Goal: Information Seeking & Learning: Check status

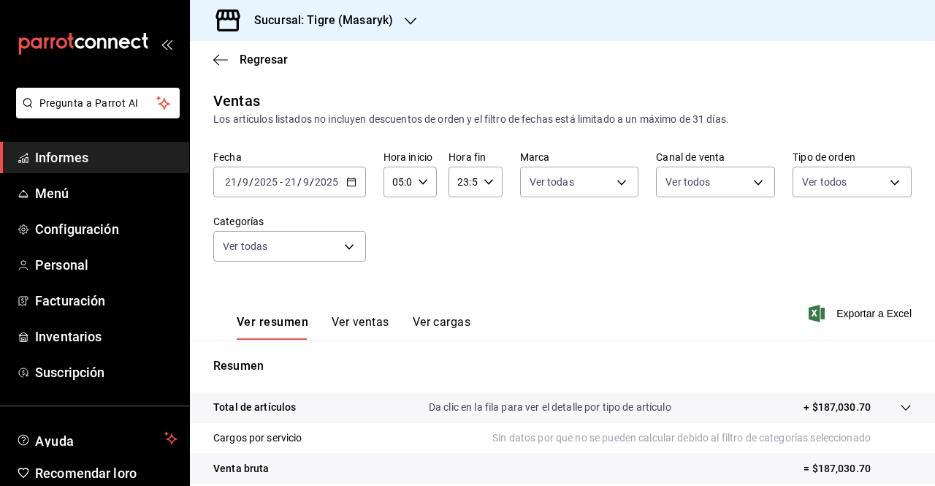
scroll to position [215, 0]
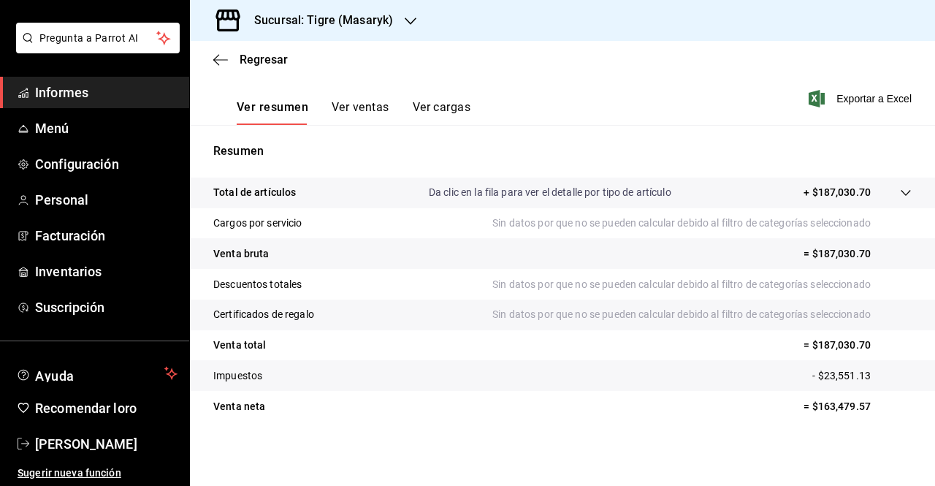
click at [218, 51] on div "Regresar" at bounding box center [562, 59] width 745 height 37
click at [215, 63] on icon "button" at bounding box center [220, 59] width 15 height 13
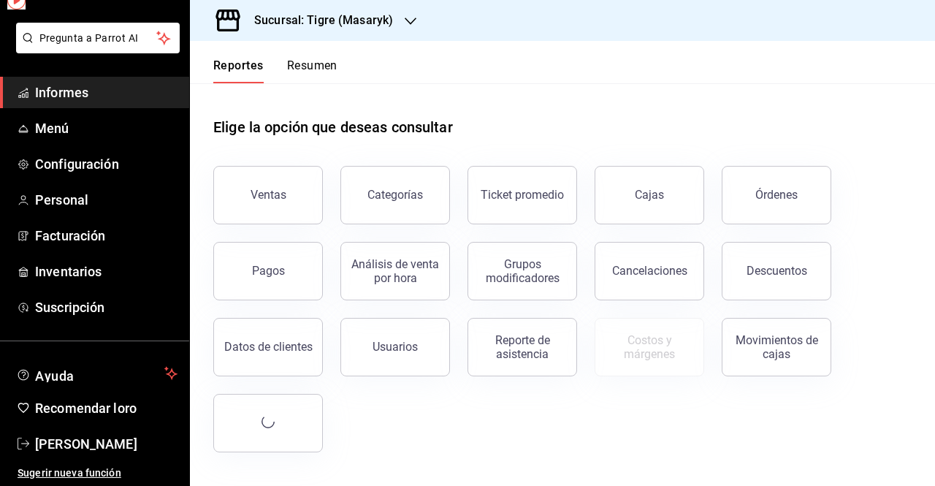
click at [215, 63] on button "Reportes" at bounding box center [238, 70] width 50 height 25
click at [257, 185] on button "Ventas" at bounding box center [268, 195] width 110 height 58
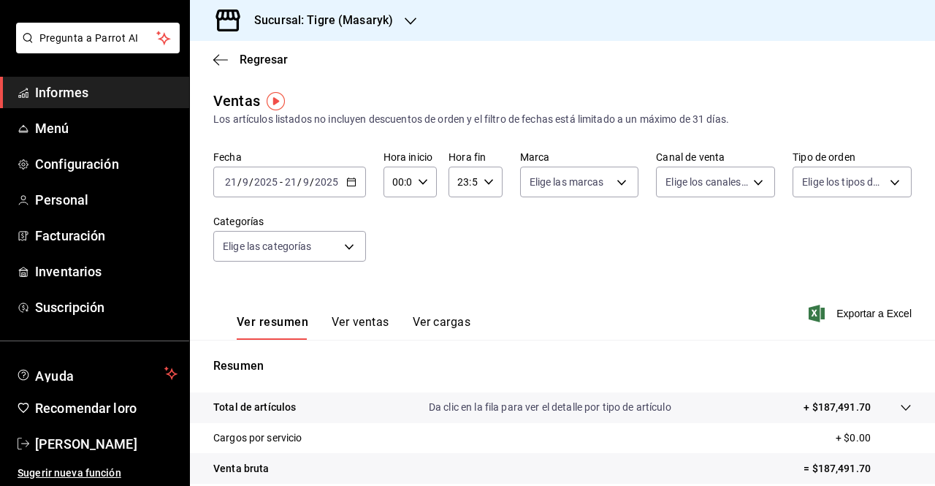
click at [351, 191] on div "[DATE] [DATE] - [DATE] [DATE]" at bounding box center [289, 181] width 153 height 31
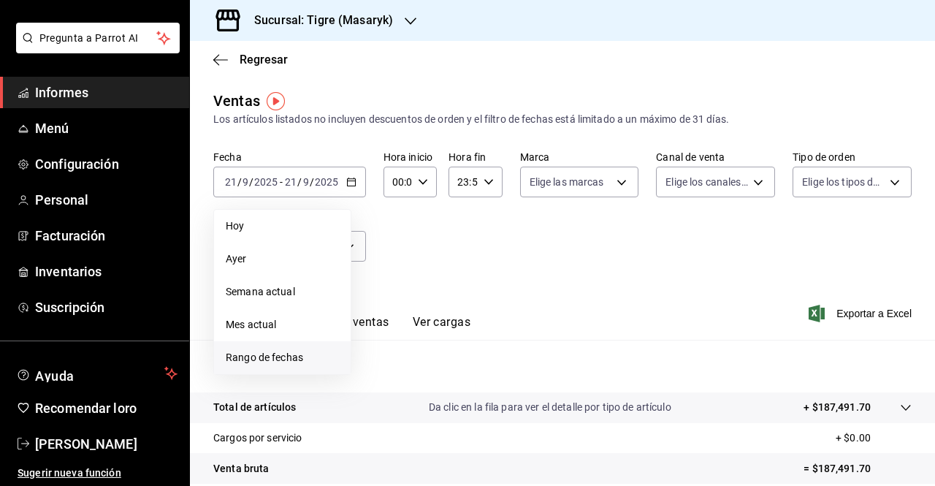
click at [267, 363] on font "Rango de fechas" at bounding box center [264, 357] width 77 height 12
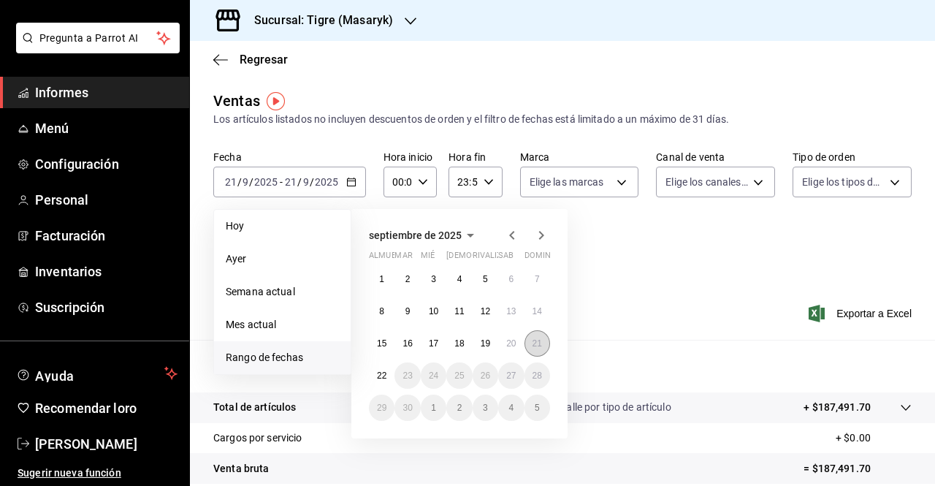
click at [535, 343] on font "21" at bounding box center [536, 343] width 9 height 10
click at [388, 366] on button "22" at bounding box center [382, 375] width 26 height 26
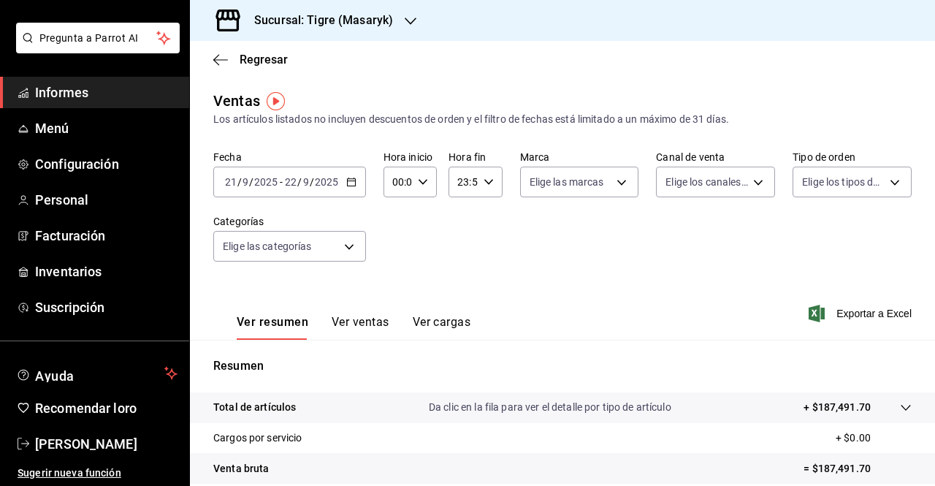
click at [426, 179] on div "00:00 Hora inicio" at bounding box center [409, 181] width 53 height 31
click at [396, 281] on font "05" at bounding box center [395, 285] width 12 height 12
type input "05:00"
click at [488, 183] on div at bounding box center [467, 243] width 935 height 486
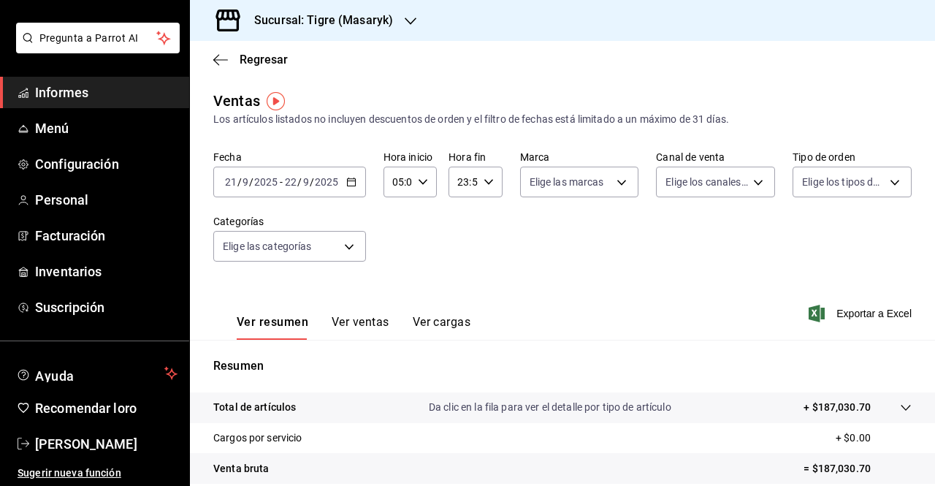
click at [486, 183] on icon "button" at bounding box center [488, 182] width 10 height 10
click at [464, 282] on font "05" at bounding box center [459, 280] width 12 height 12
type input "05:59"
click at [569, 179] on div at bounding box center [467, 243] width 935 height 486
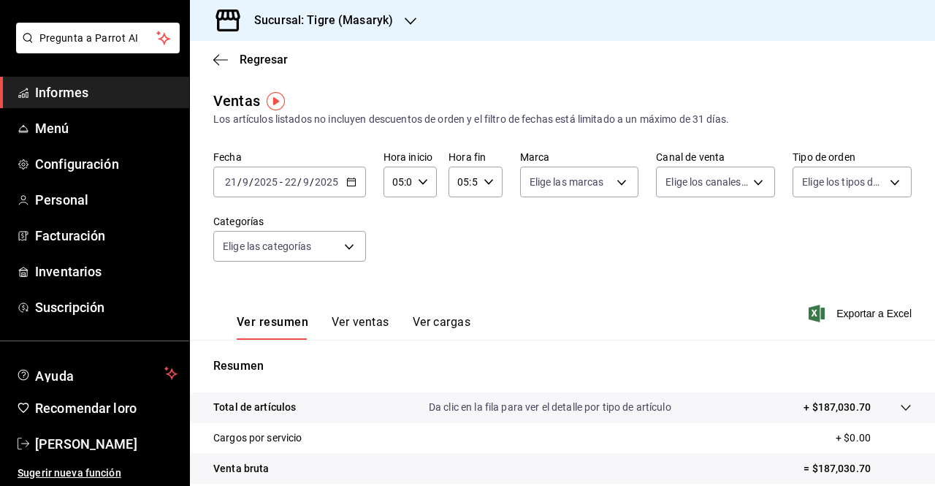
click at [569, 179] on body "Pregunta a Parrot AI Informes Menú Configuración Personal Facturación Inventari…" at bounding box center [467, 243] width 935 height 486
click at [575, 231] on span "Ver todas" at bounding box center [578, 238] width 45 height 15
type input "0f86158e-2edf-4eb8-b958-7d07c808eb5c"
checkbox input "true"
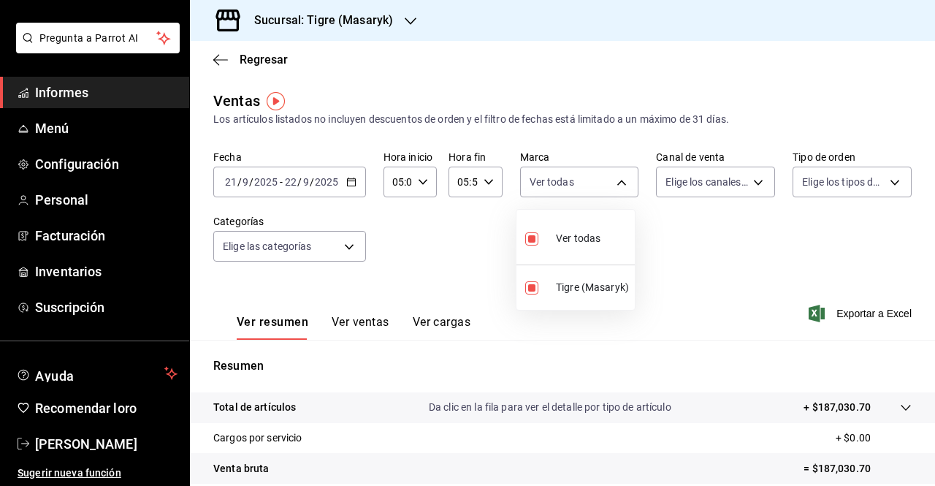
click at [697, 193] on div at bounding box center [467, 243] width 935 height 486
click at [697, 189] on body "Pregunta a Parrot AI Informes Menú Configuración Personal Facturación Inventari…" at bounding box center [467, 243] width 935 height 486
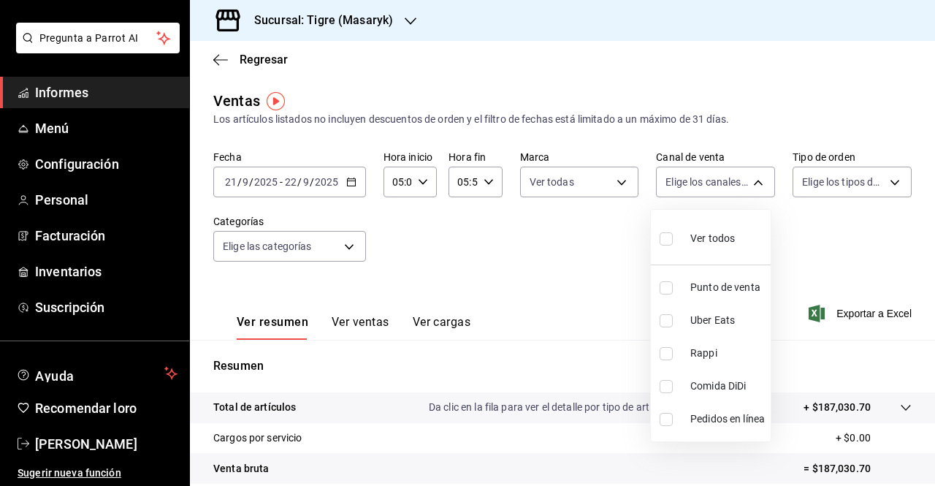
click at [695, 233] on font "Ver todos" at bounding box center [712, 238] width 45 height 12
type input "PARROT,UBER_EATS,RAPPI,DIDI_FOOD,ONLINE"
checkbox input "true"
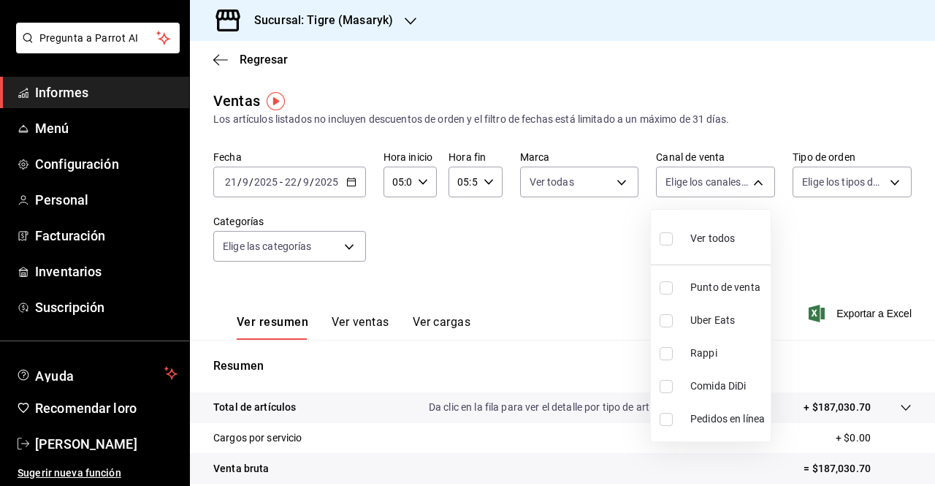
checkbox input "true"
click at [856, 179] on div at bounding box center [467, 243] width 935 height 486
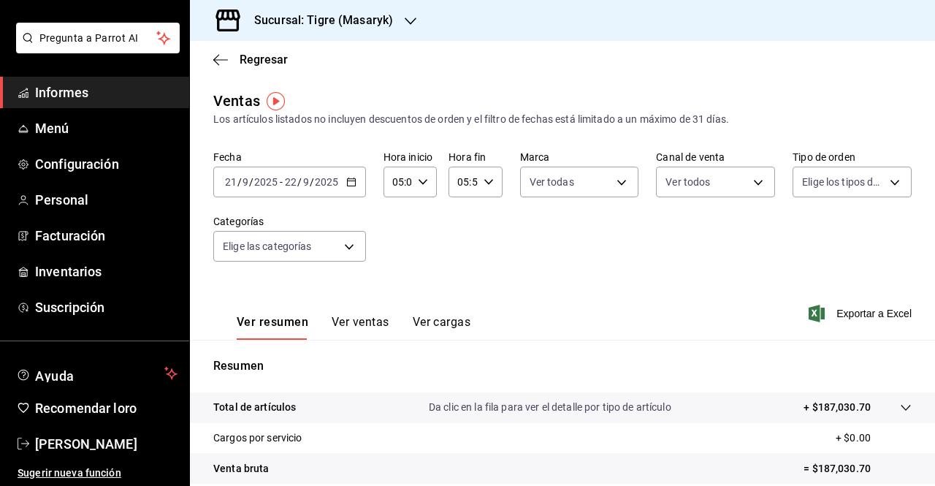
click at [856, 179] on body "Pregunta a Parrot AI Informes Menú Configuración Personal Facturación Inventari…" at bounding box center [467, 243] width 935 height 486
click at [800, 240] on input "checkbox" at bounding box center [799, 238] width 13 height 13
checkbox input "true"
type input "055f9661-bd08-44a8-b190-ece87b7249e5,EXTERNAL"
checkbox input "true"
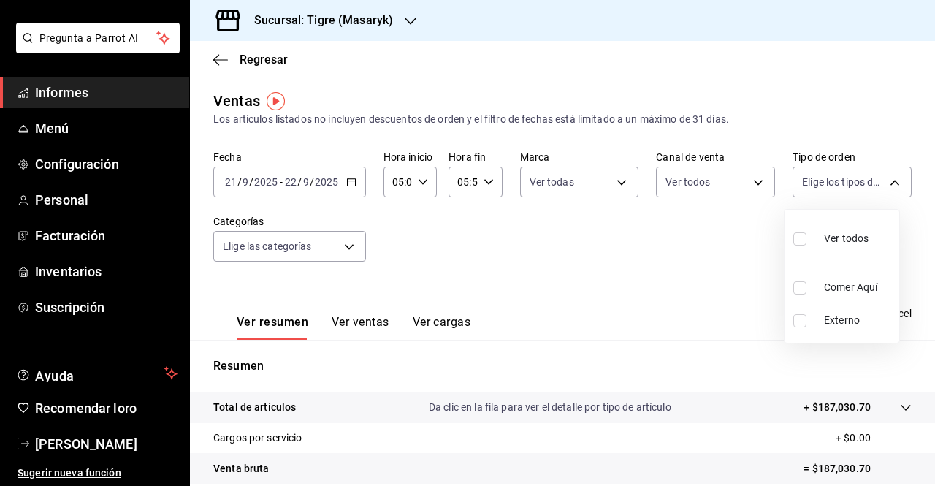
checkbox input "true"
click at [294, 234] on div at bounding box center [467, 243] width 935 height 486
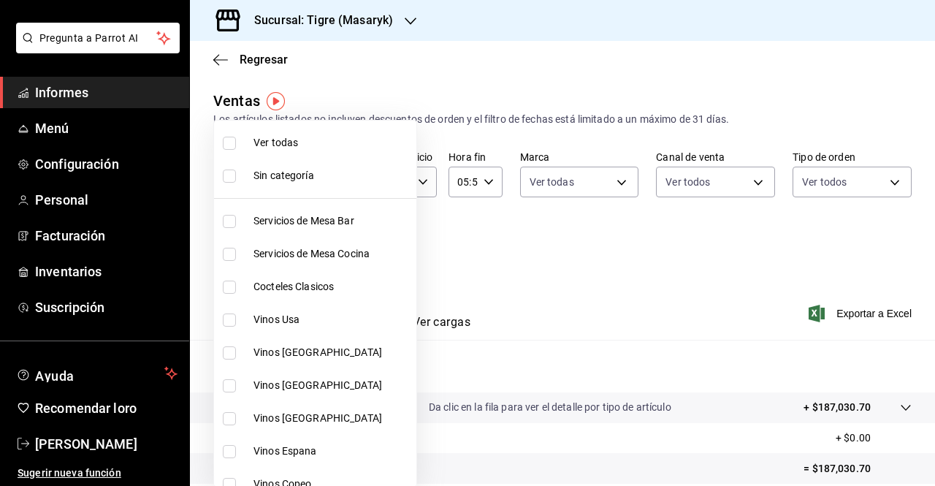
click at [303, 245] on body "Pregunta a Parrot AI Informes Menú Configuración Personal Facturación Inventari…" at bounding box center [467, 243] width 935 height 486
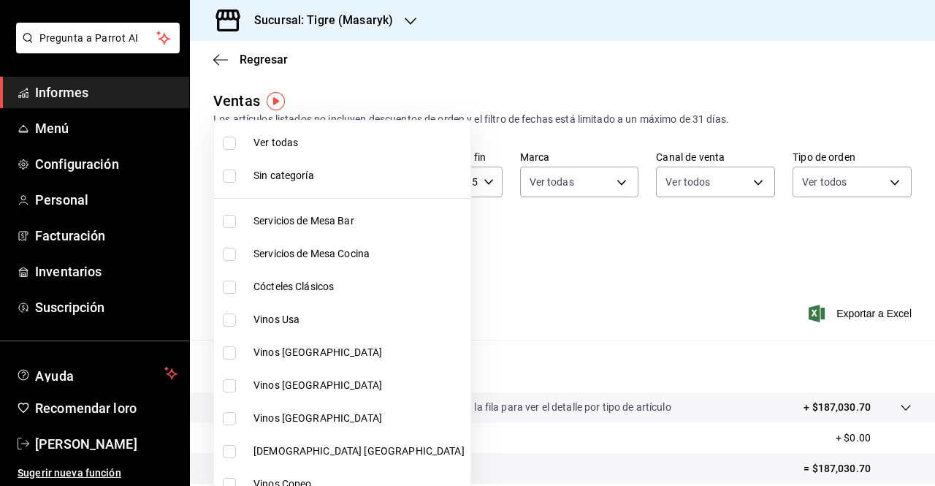
click at [277, 135] on span "Ver todas" at bounding box center [358, 142] width 211 height 15
type input "7cd27861-1019-4265-ada8-0a6349b72ebc,77c47ebf-2aa7-4ca3-900f-d4e8133ed13d,d84ff…"
checkbox input "true"
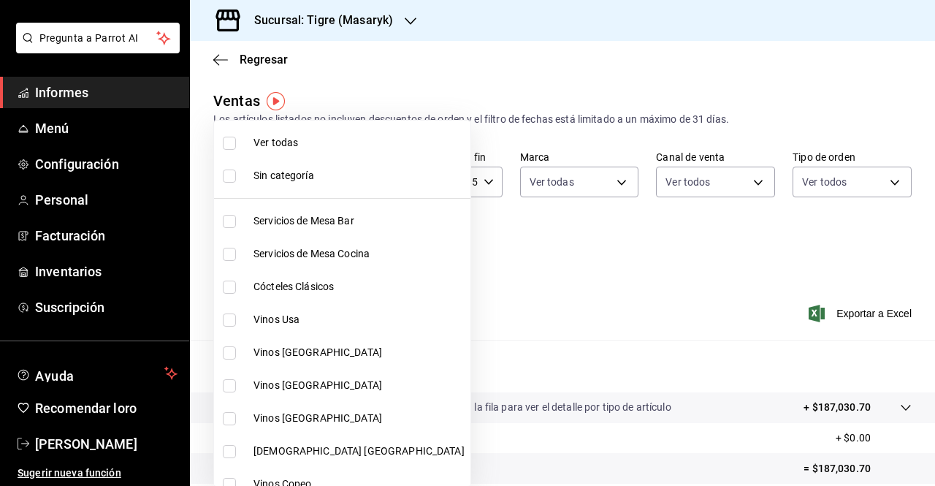
checkbox input "true"
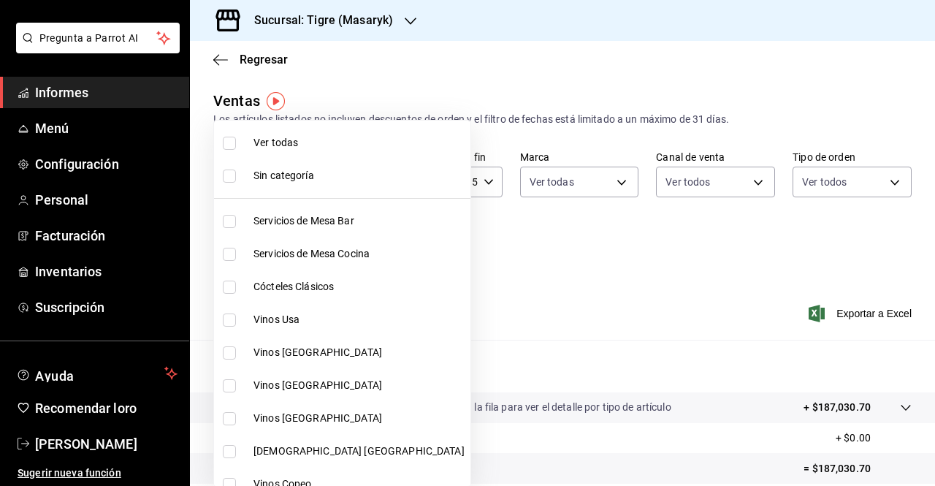
checkbox input "true"
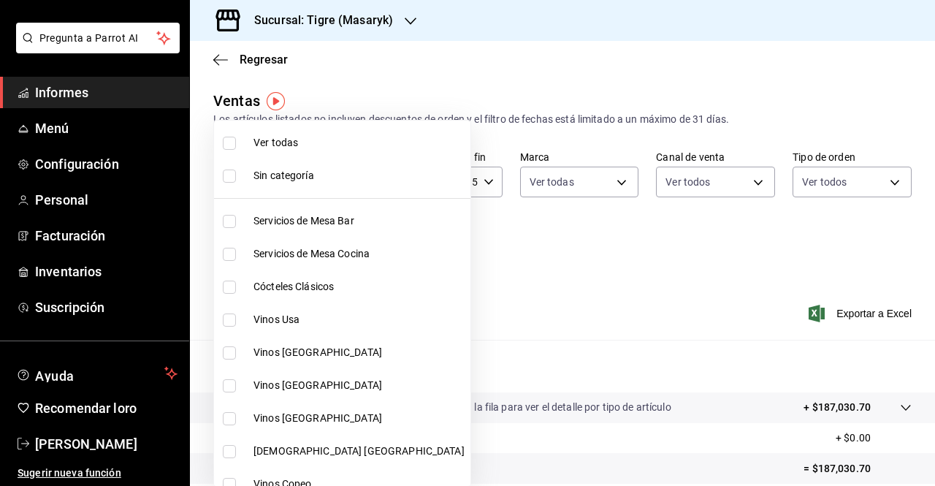
checkbox input "true"
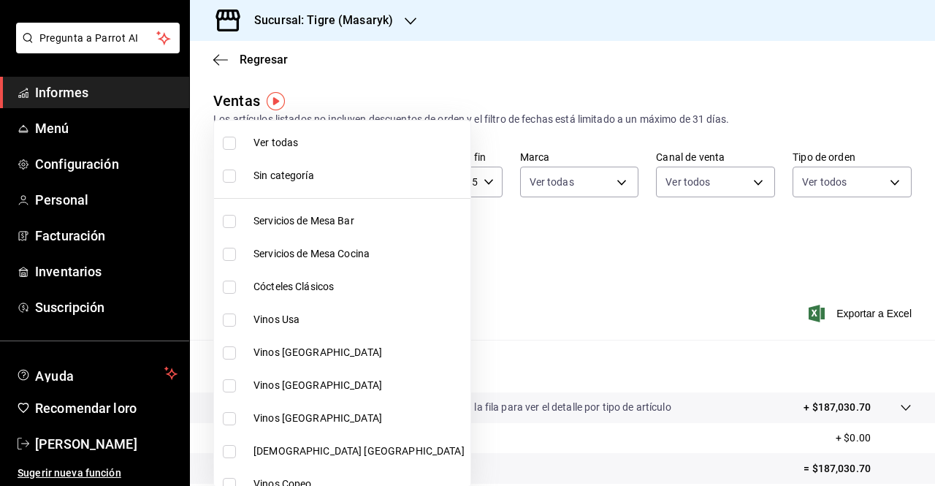
checkbox input "true"
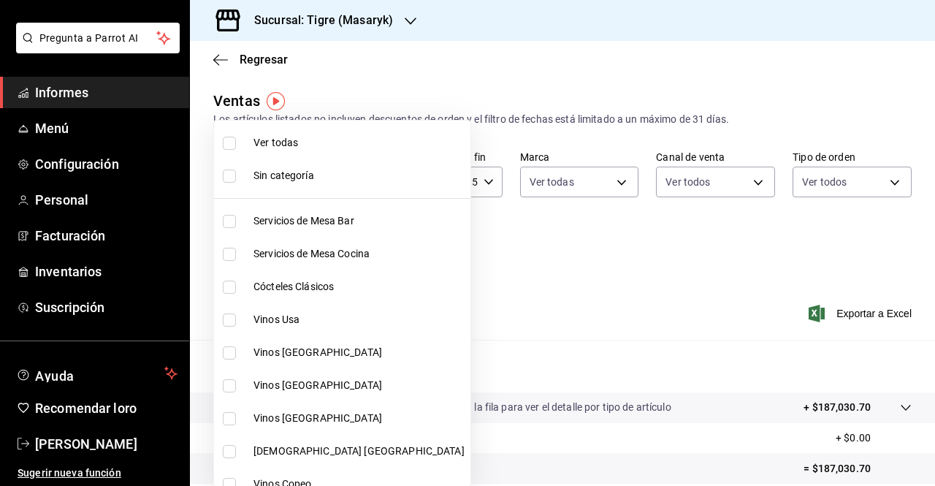
checkbox input "true"
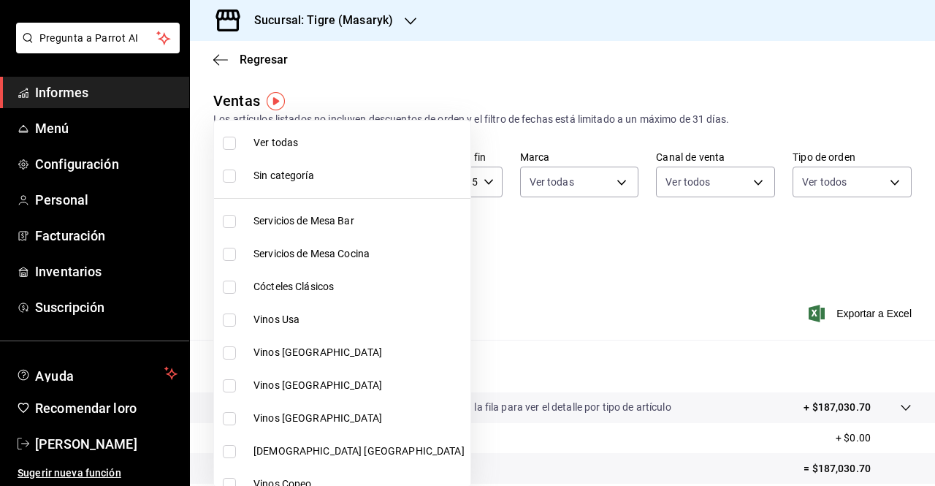
checkbox input "true"
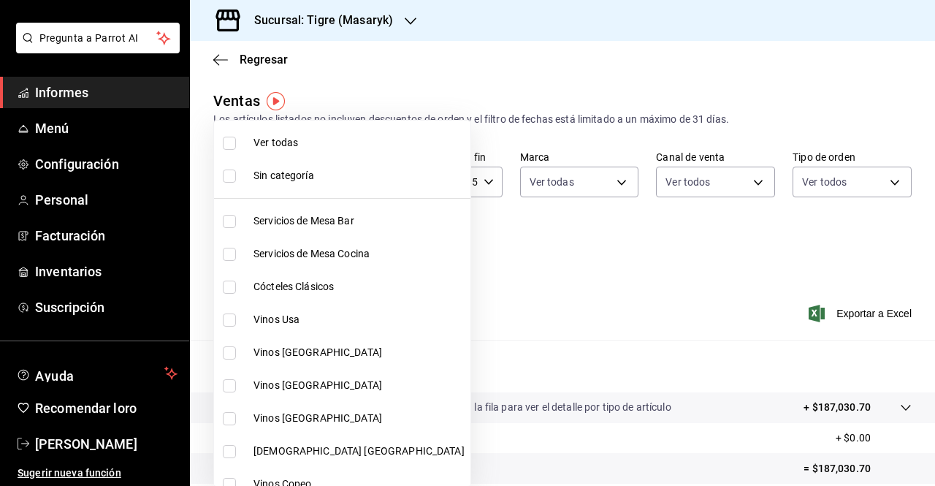
checkbox input "true"
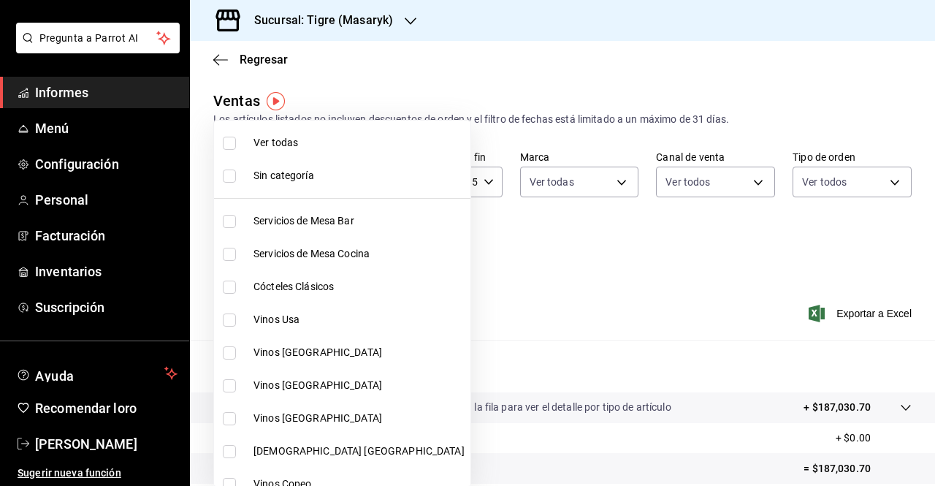
checkbox input "true"
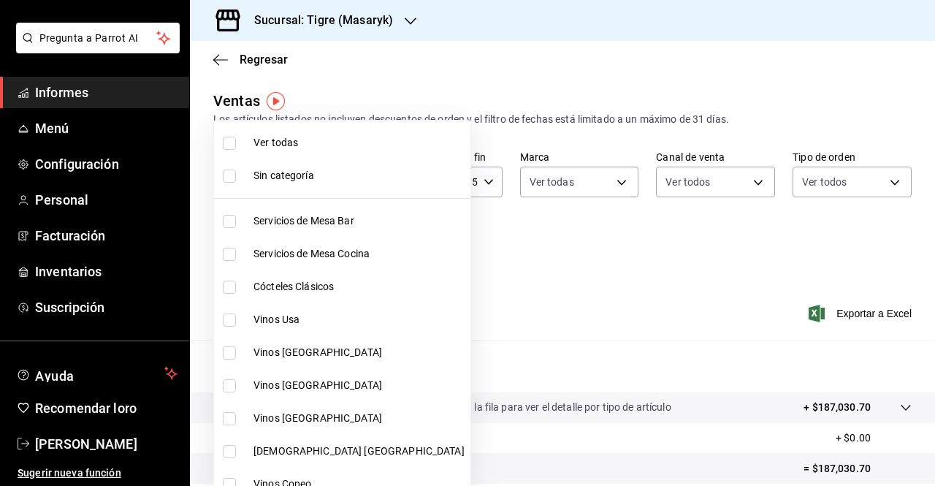
checkbox input "true"
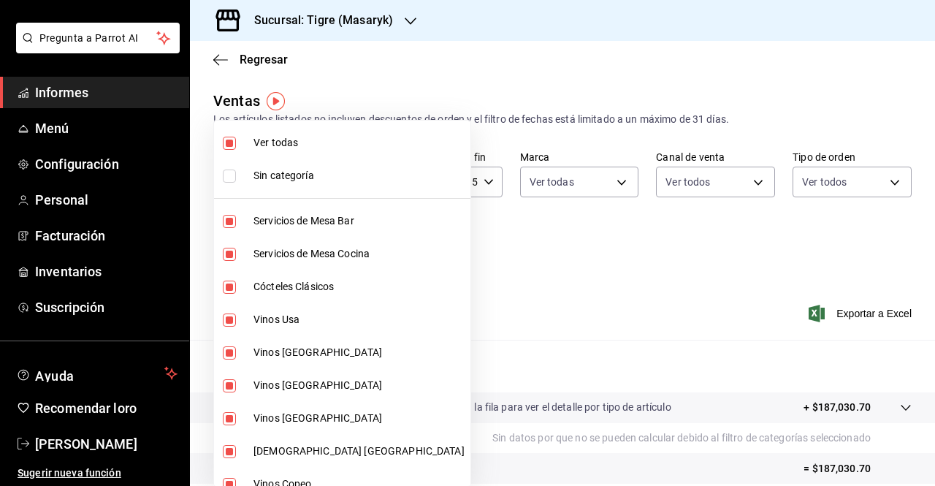
click at [600, 248] on div at bounding box center [467, 243] width 935 height 486
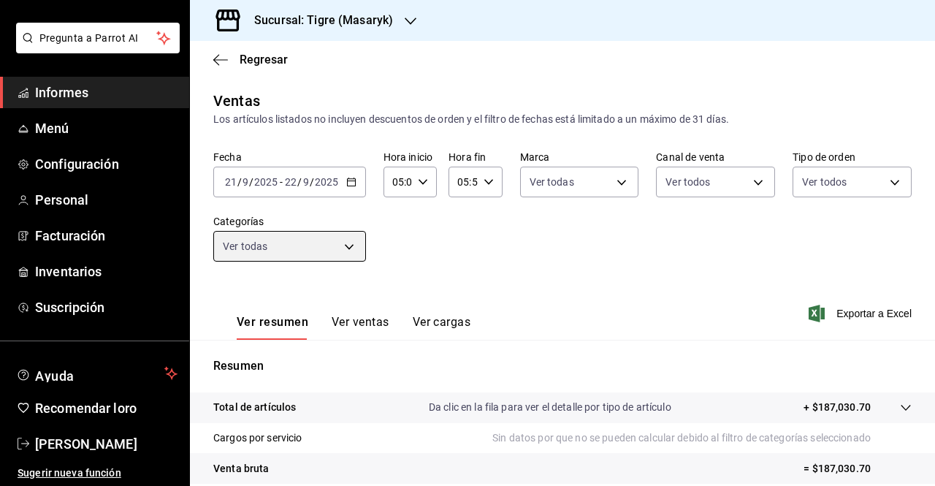
scroll to position [215, 0]
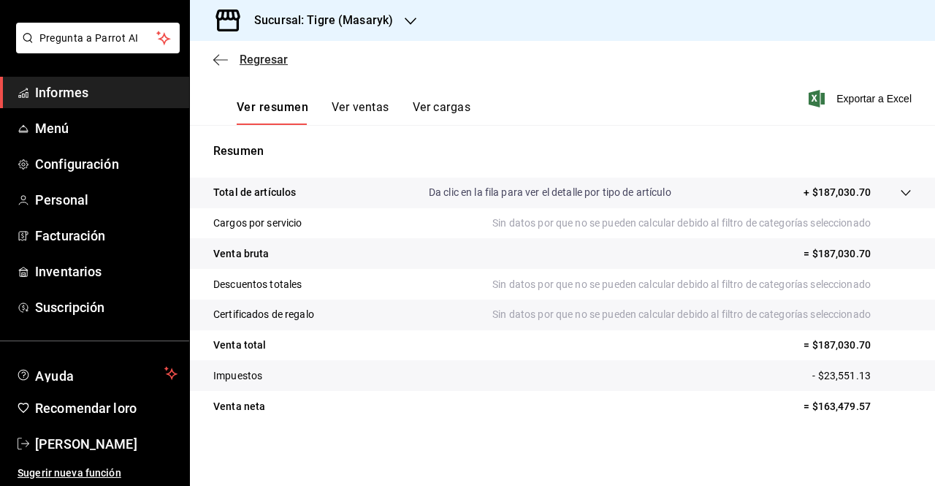
click at [215, 61] on icon "button" at bounding box center [216, 59] width 6 height 11
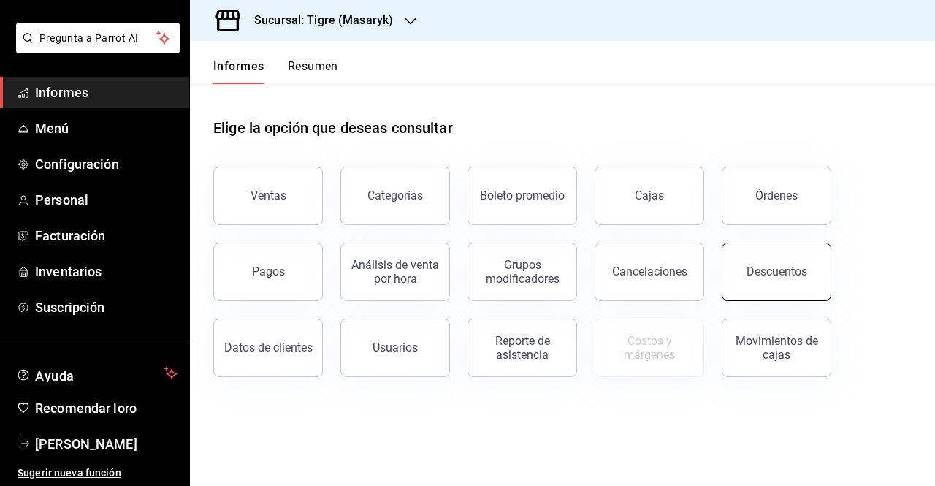
click at [768, 264] on button "Descuentos" at bounding box center [776, 271] width 110 height 58
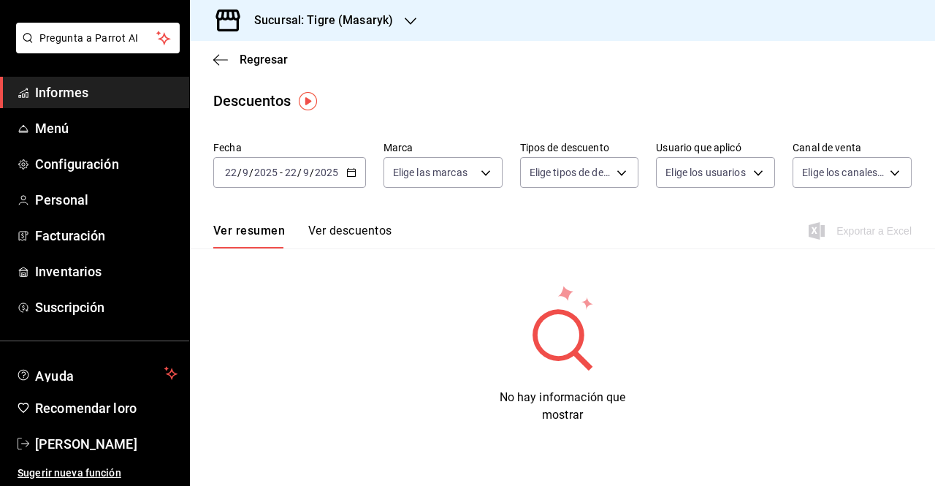
click at [346, 172] on icon "button" at bounding box center [351, 172] width 10 height 10
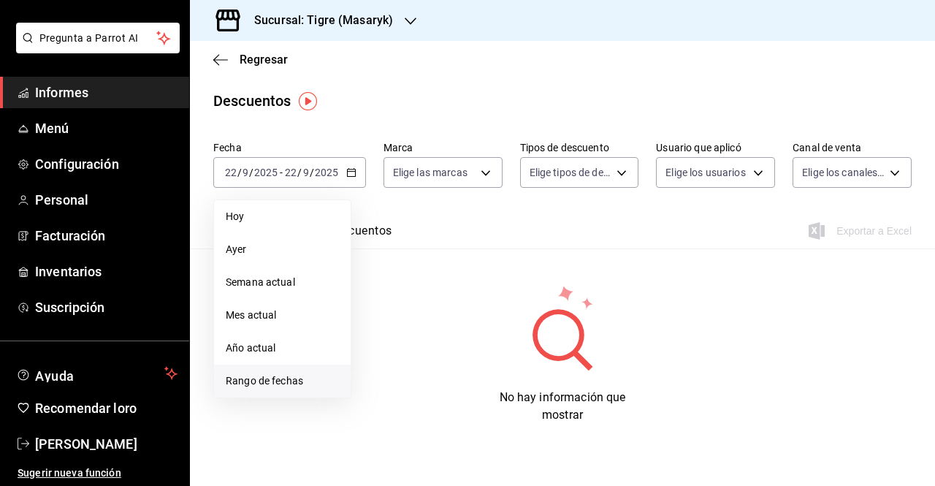
click at [263, 367] on li "Rango de fechas" at bounding box center [282, 380] width 137 height 33
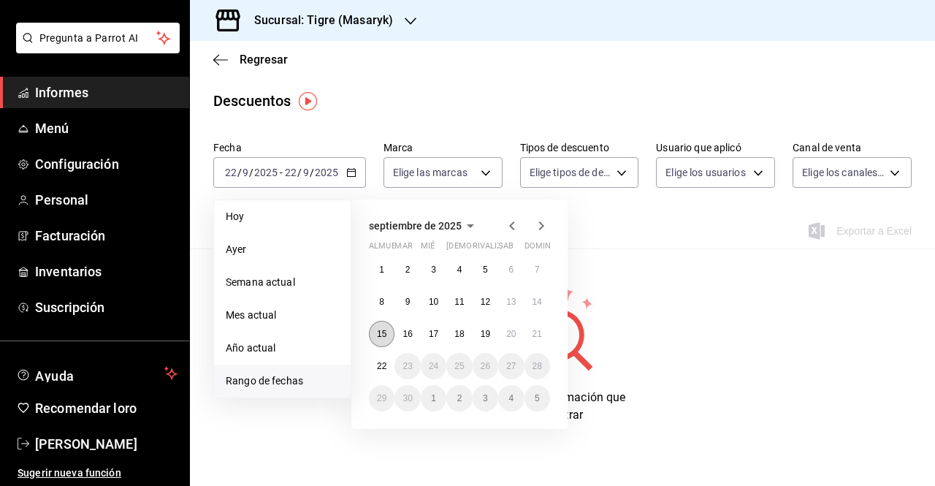
click at [375, 329] on button "15" at bounding box center [382, 334] width 26 height 26
click at [532, 332] on font "21" at bounding box center [536, 334] width 9 height 10
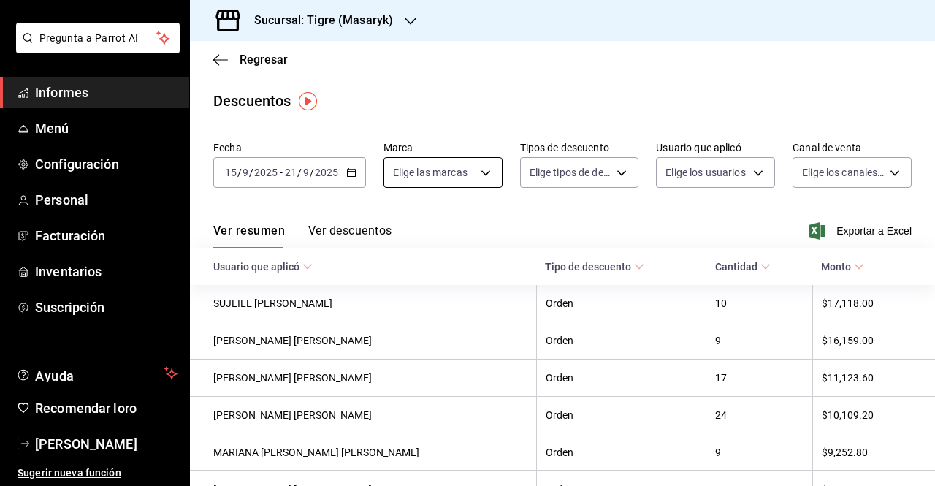
click at [488, 169] on body "Pregunta a Parrot AI Informes Menú Configuración Personal Facturación Inventari…" at bounding box center [467, 243] width 935 height 486
click at [445, 228] on font "Ver todas" at bounding box center [444, 229] width 45 height 12
type input "0f86158e-2edf-4eb8-b958-7d07c808eb5c"
checkbox input "true"
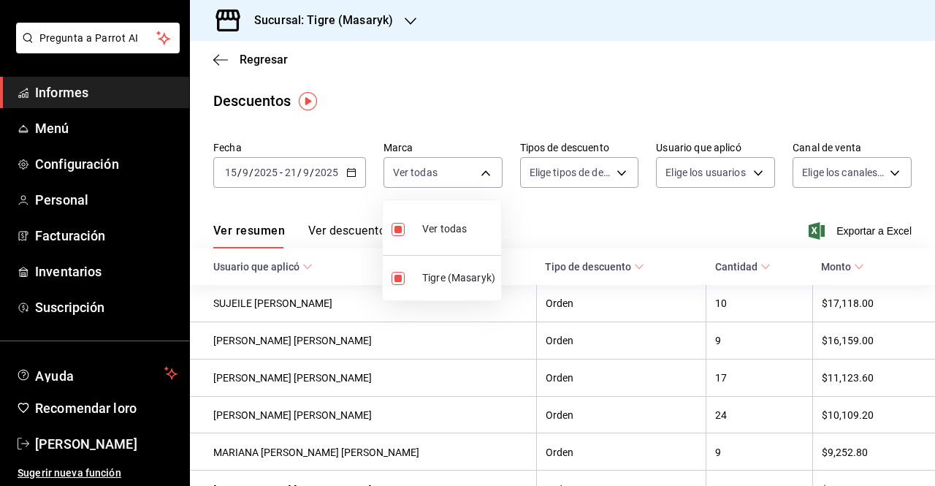
click at [594, 175] on div at bounding box center [467, 243] width 935 height 486
click at [606, 174] on body "Pregunta a Parrot AI Informes Menú Configuración Personal Facturación Inventari…" at bounding box center [467, 243] width 935 height 486
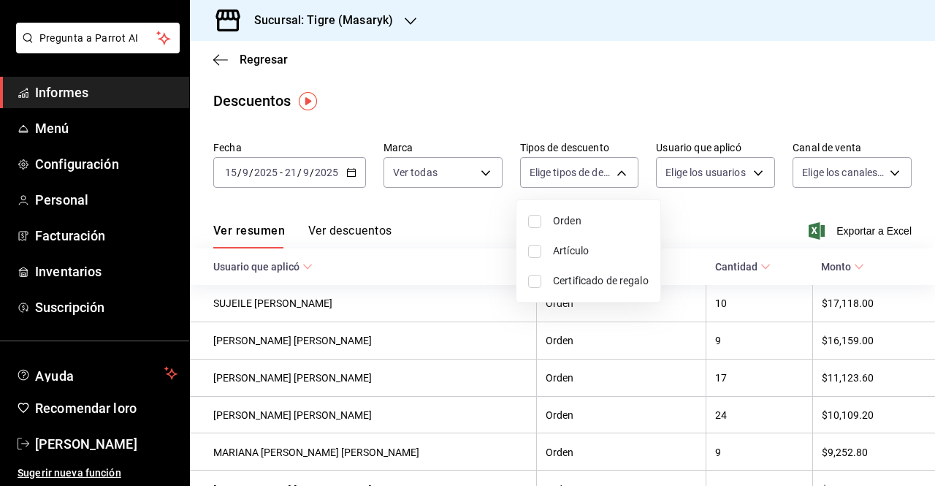
click at [531, 224] on input "checkbox" at bounding box center [534, 221] width 13 height 13
checkbox input "true"
type input "ORDER"
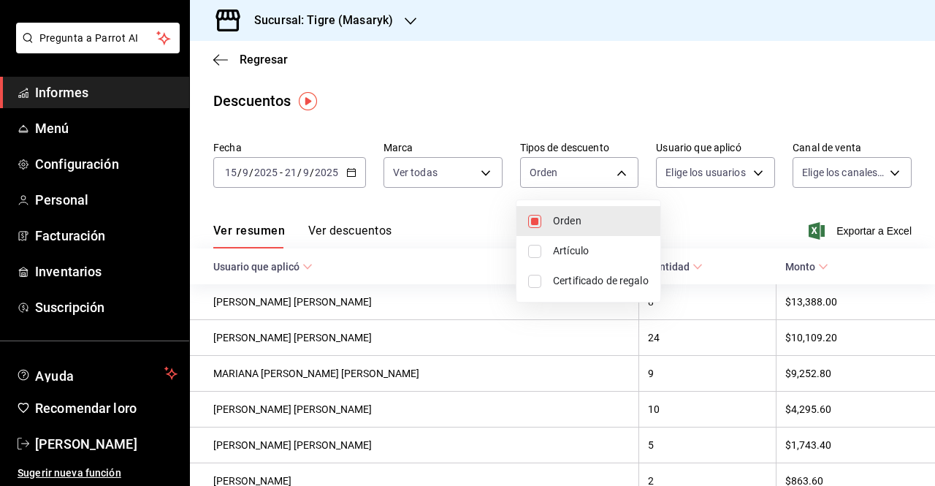
click at [533, 255] on input "checkbox" at bounding box center [534, 251] width 13 height 13
checkbox input "true"
type input "ORDER,ORDER_ITEM"
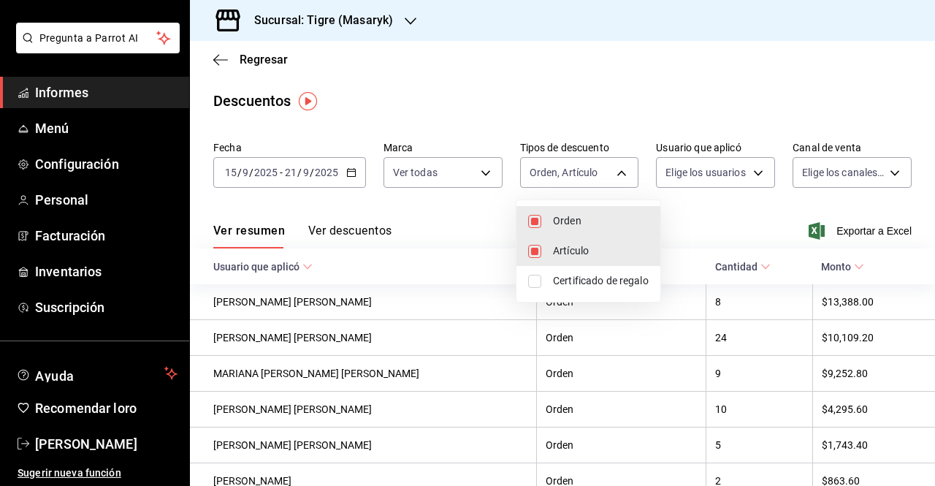
click at [536, 282] on input "checkbox" at bounding box center [534, 281] width 13 height 13
checkbox input "true"
type input "ORDER,ORDER_ITEM,CARD_REWARD"
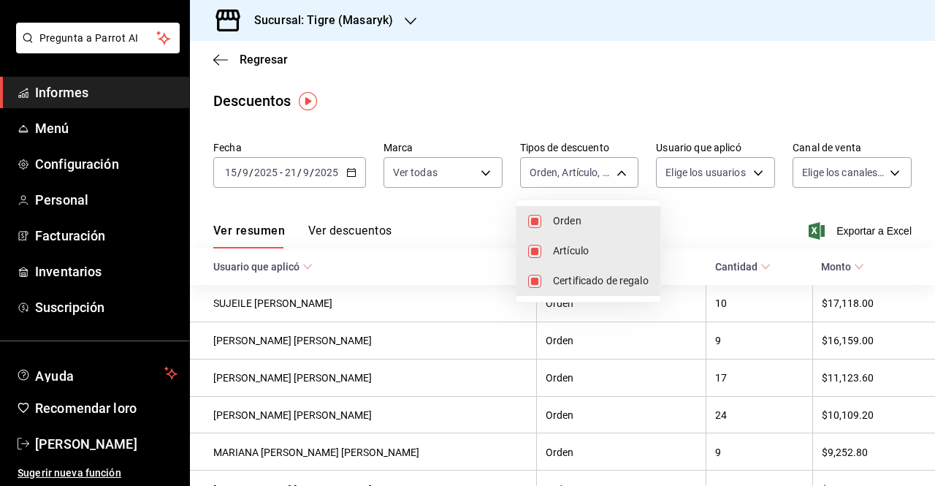
click at [719, 175] on div at bounding box center [467, 243] width 935 height 486
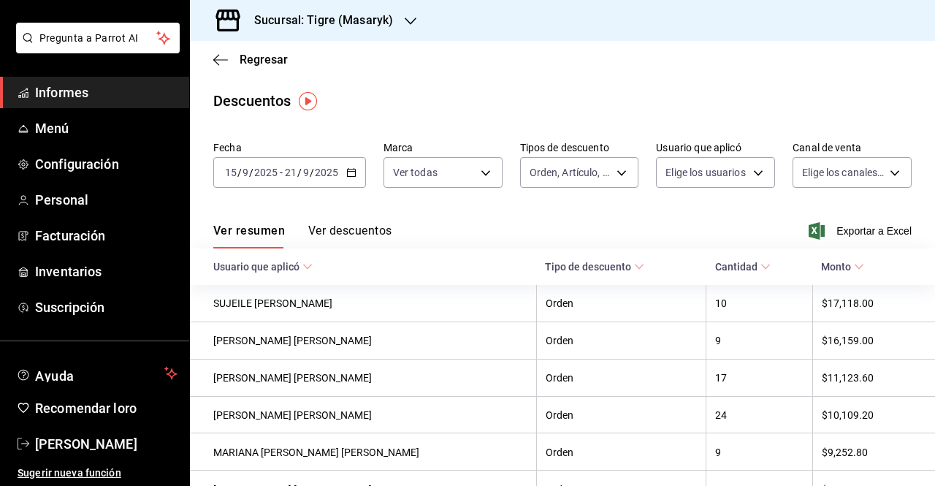
click at [719, 175] on body "Pregunta a Parrot AI Informes Menú Configuración Personal Facturación Inventari…" at bounding box center [467, 243] width 935 height 486
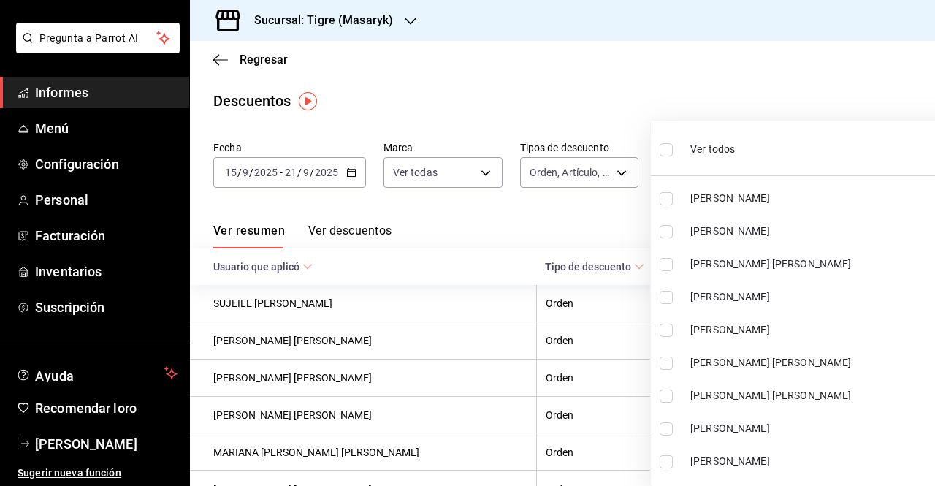
click at [663, 149] on input "checkbox" at bounding box center [665, 149] width 13 height 13
checkbox input "true"
type input "cad61d65-d366-498f-912f-95c9e6df5e82,00b7632e-55f8-49a2-b18e-06421bfefc8e,2d601…"
checkbox input "true"
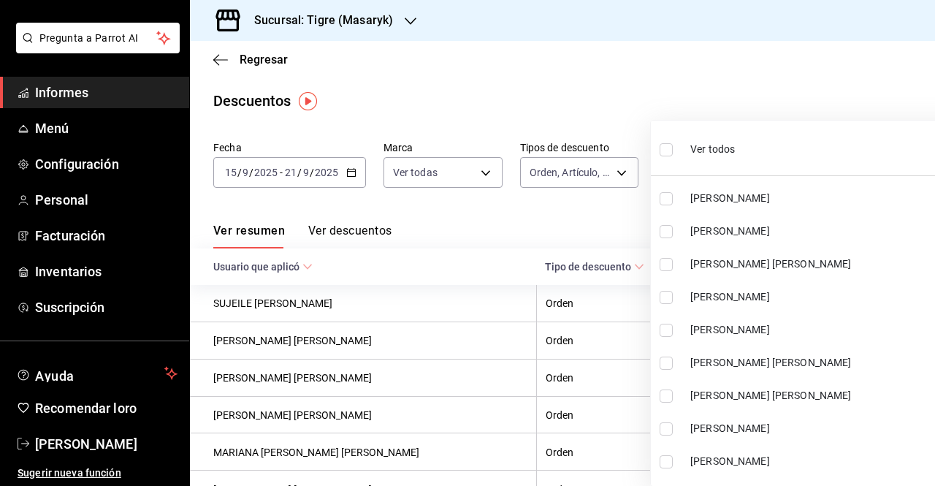
checkbox input "true"
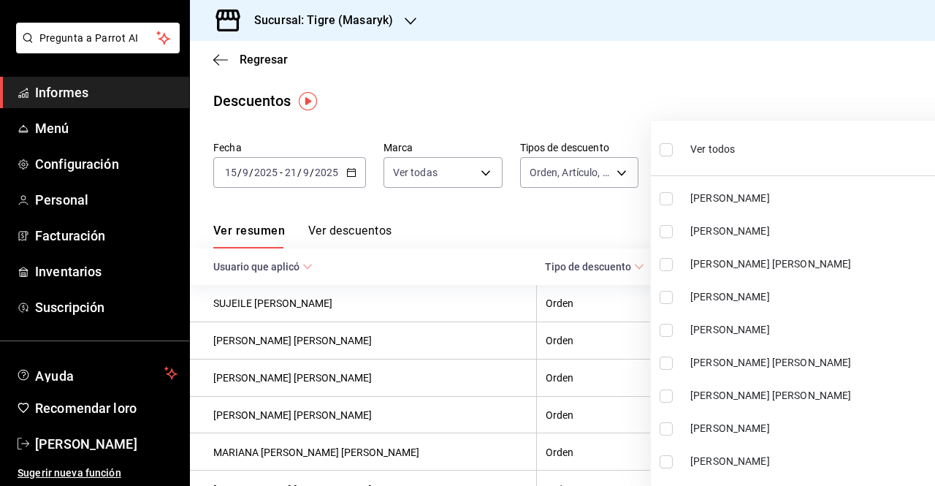
checkbox input "true"
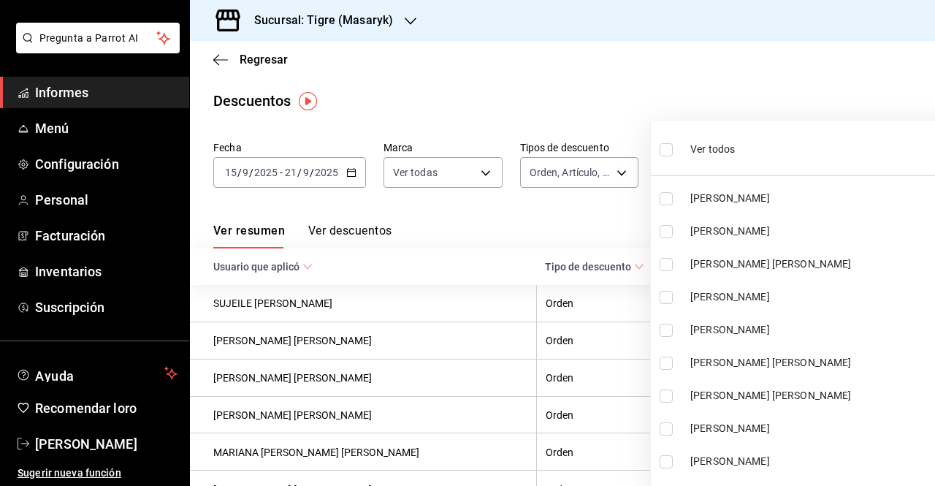
checkbox input "true"
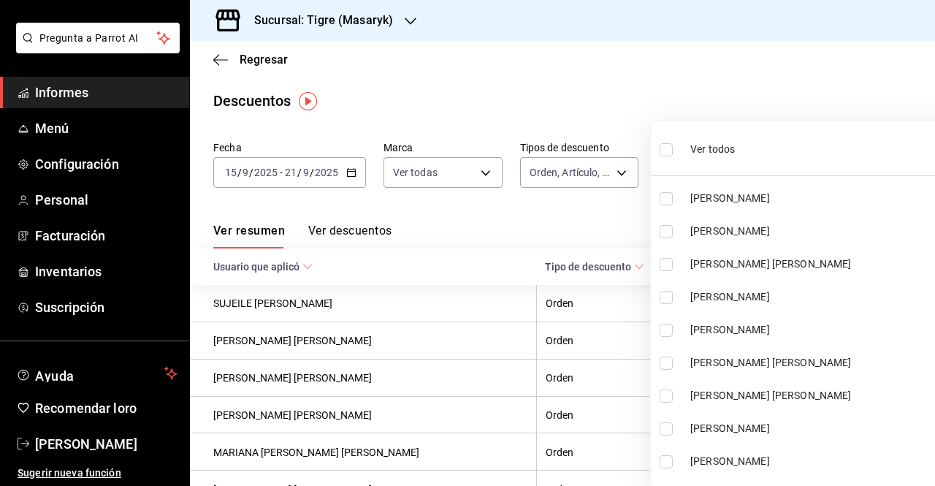
checkbox input "true"
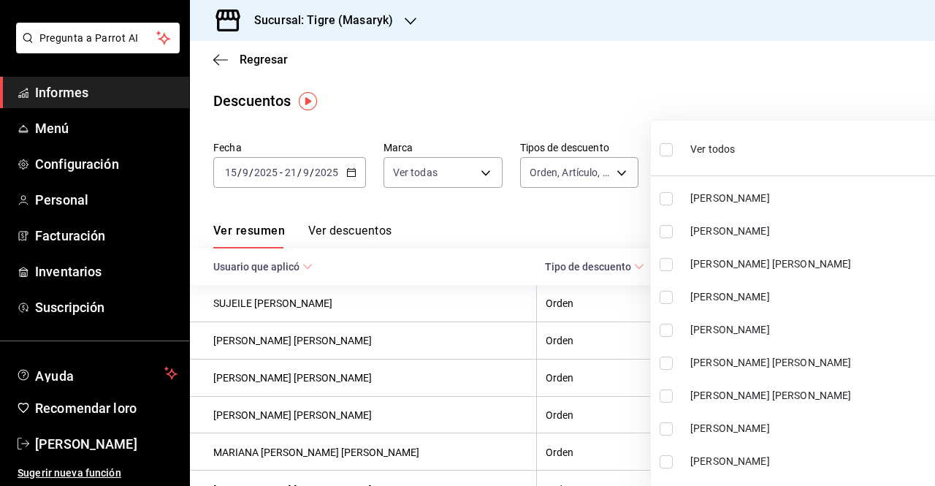
checkbox input "true"
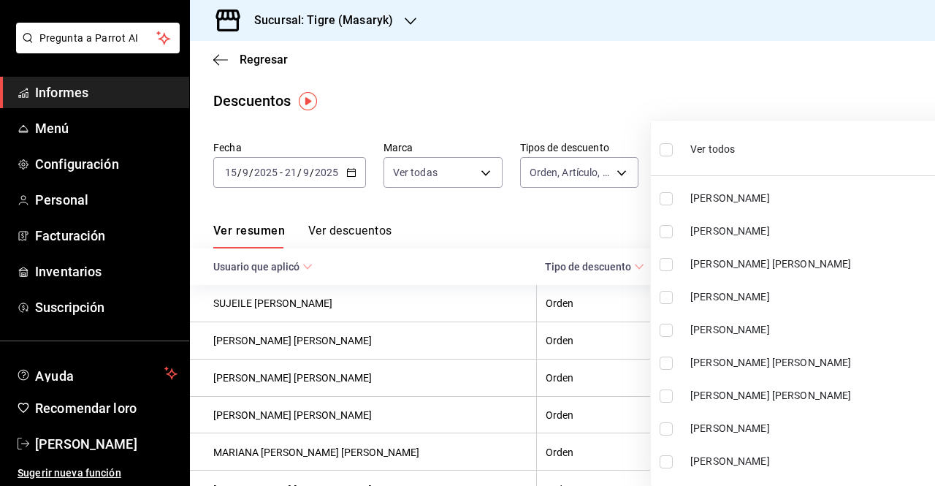
checkbox input "true"
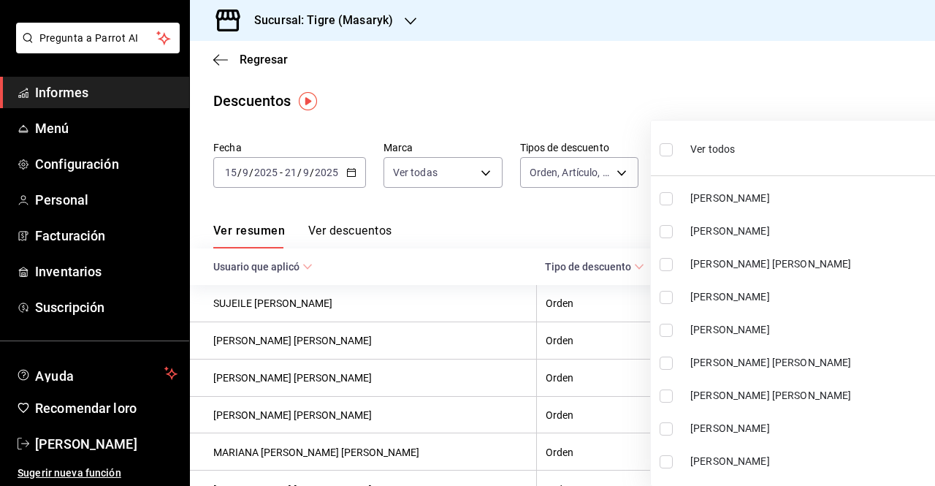
checkbox input "true"
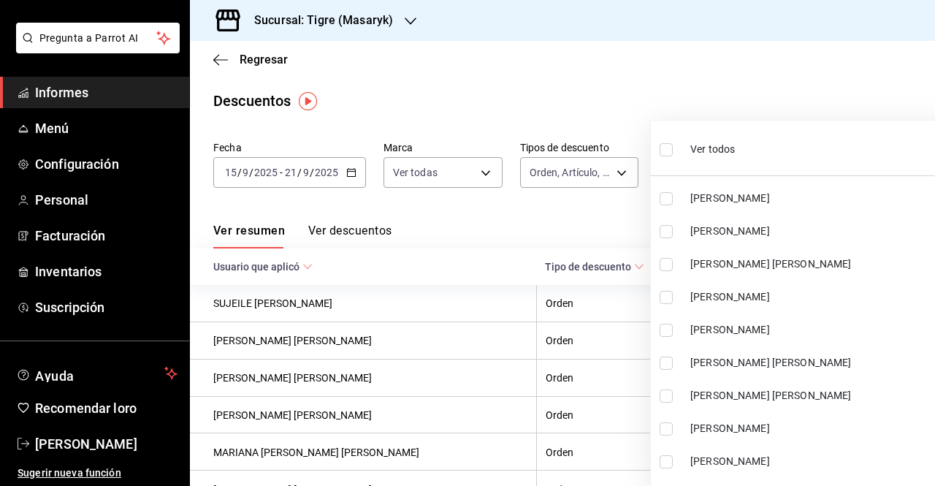
checkbox input "true"
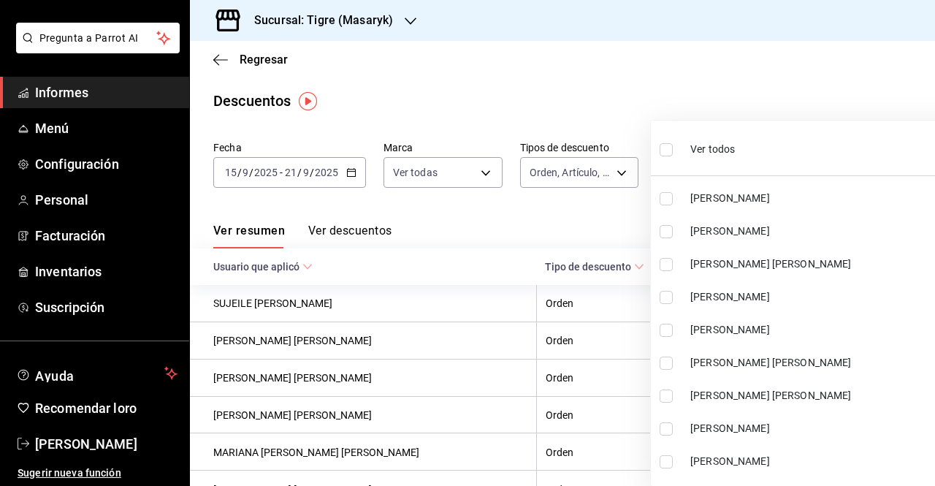
checkbox input "true"
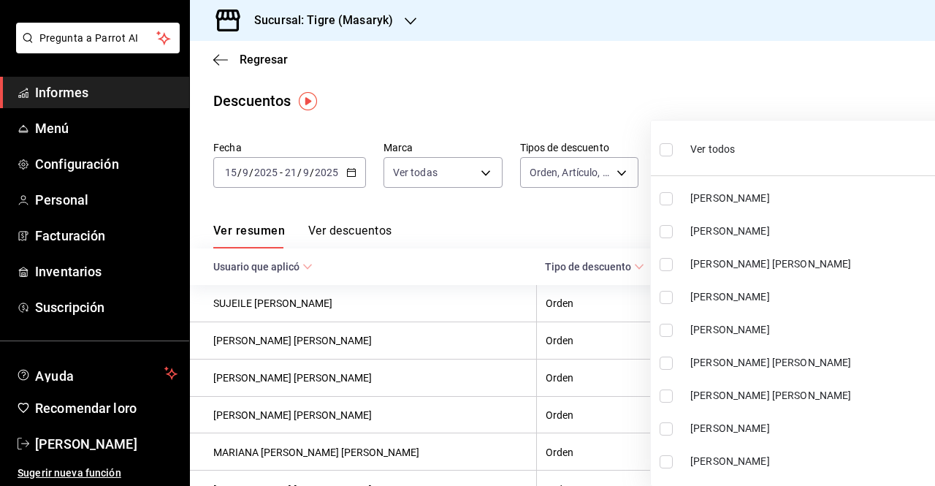
checkbox input "true"
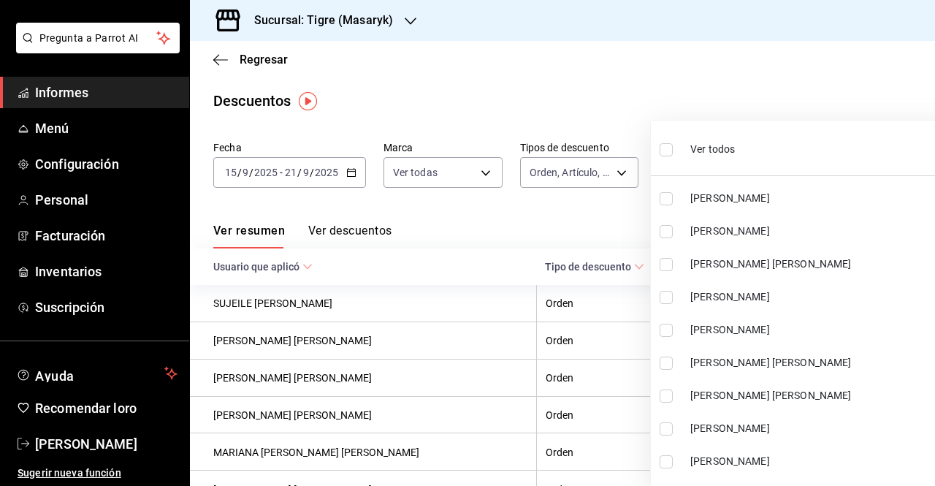
checkbox input "true"
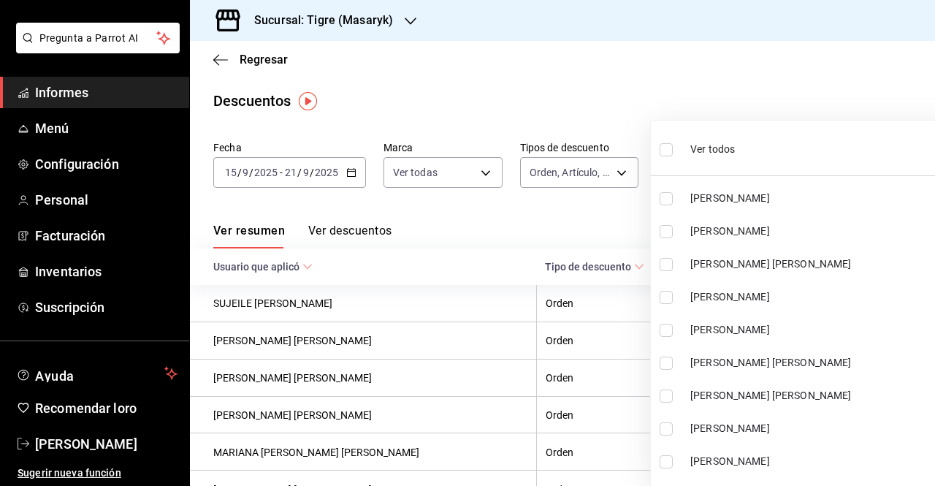
checkbox input "true"
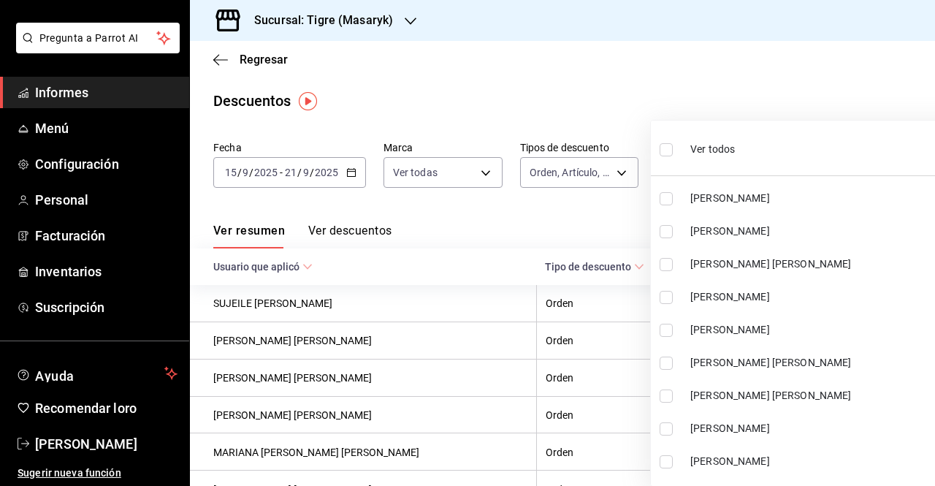
checkbox input "true"
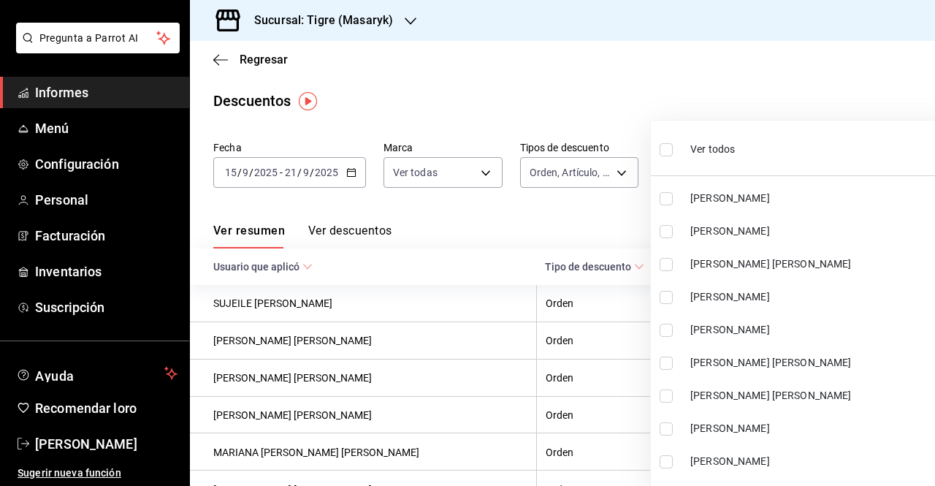
checkbox input "true"
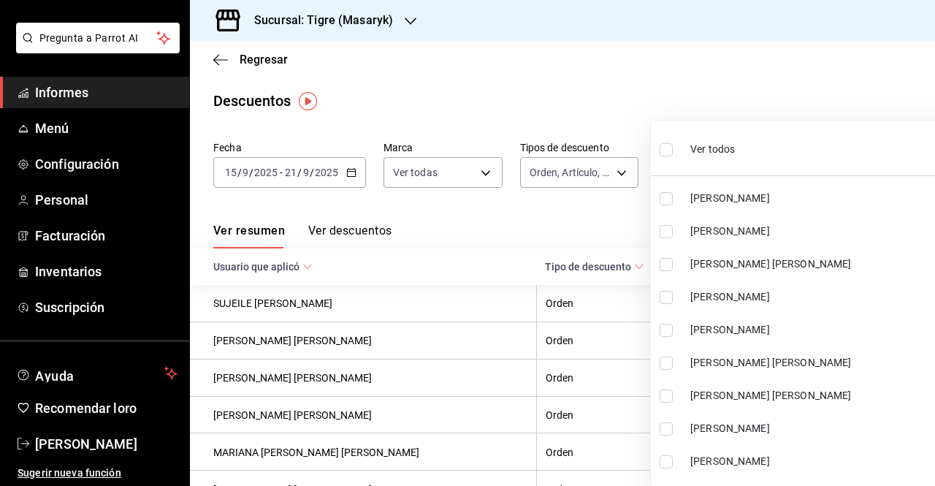
checkbox input "true"
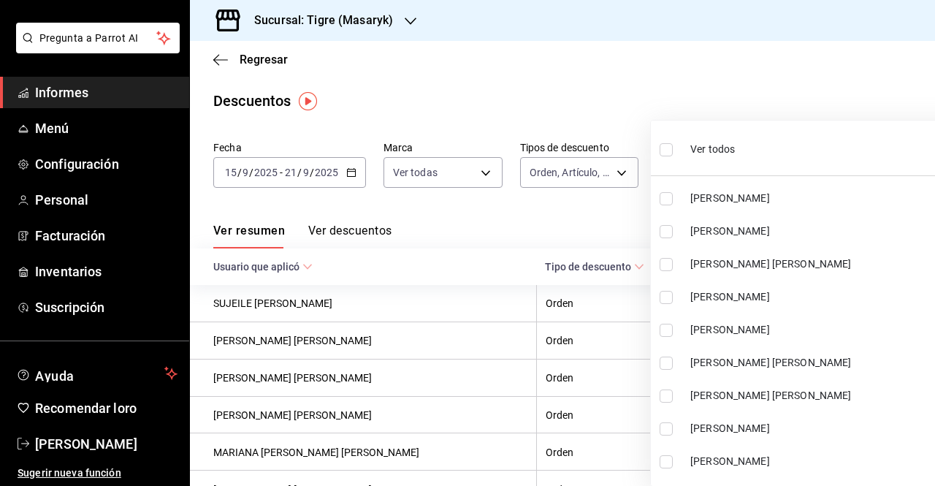
checkbox input "true"
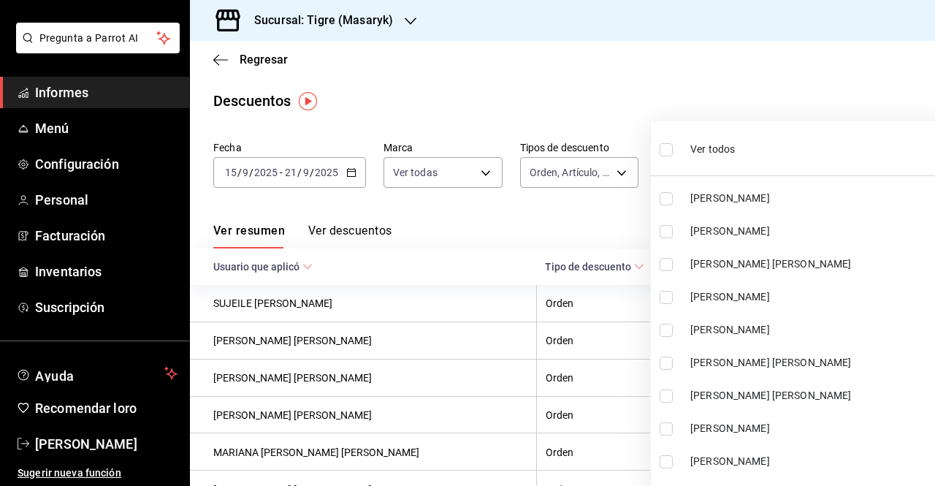
checkbox input "true"
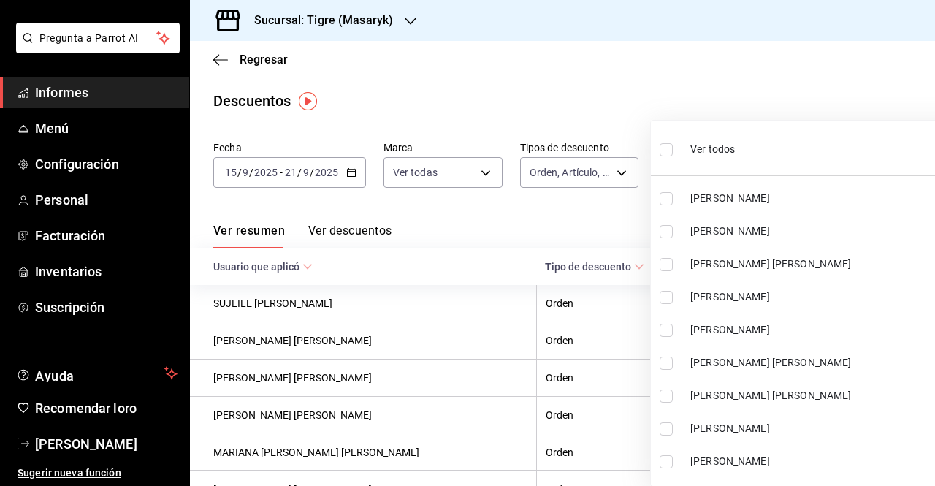
checkbox input "true"
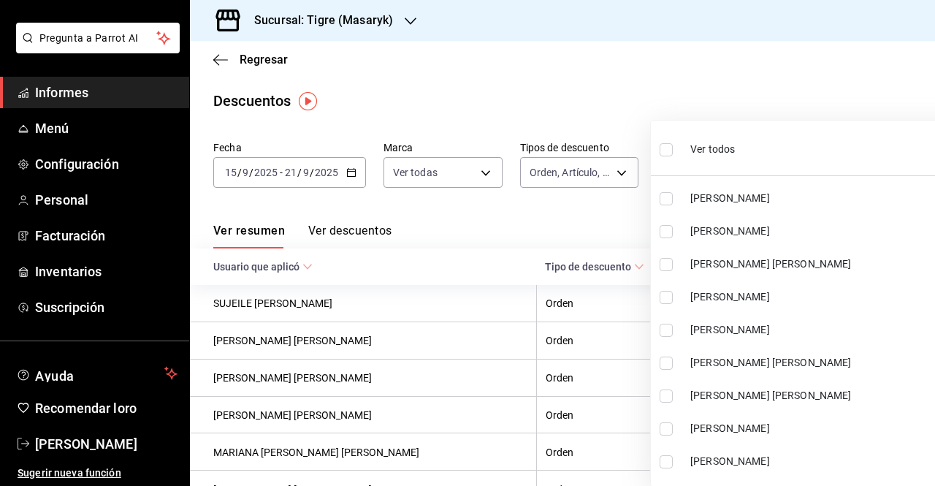
checkbox input "true"
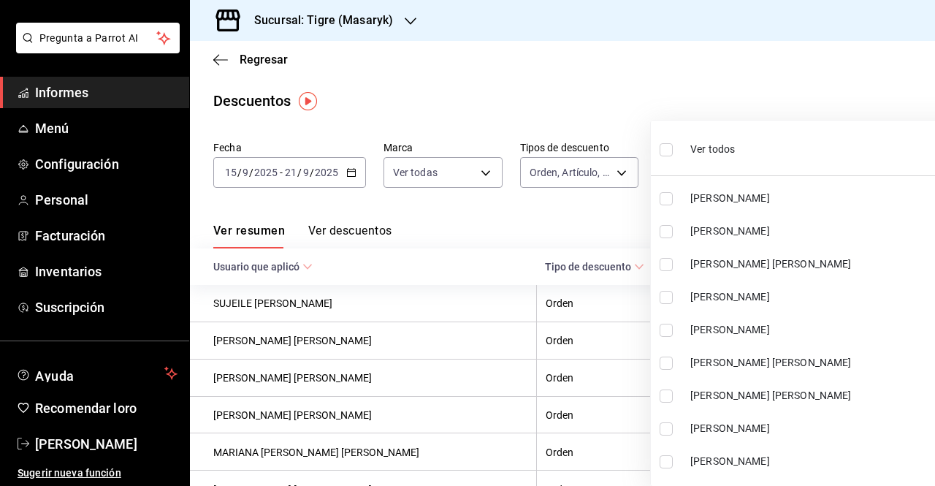
checkbox input "true"
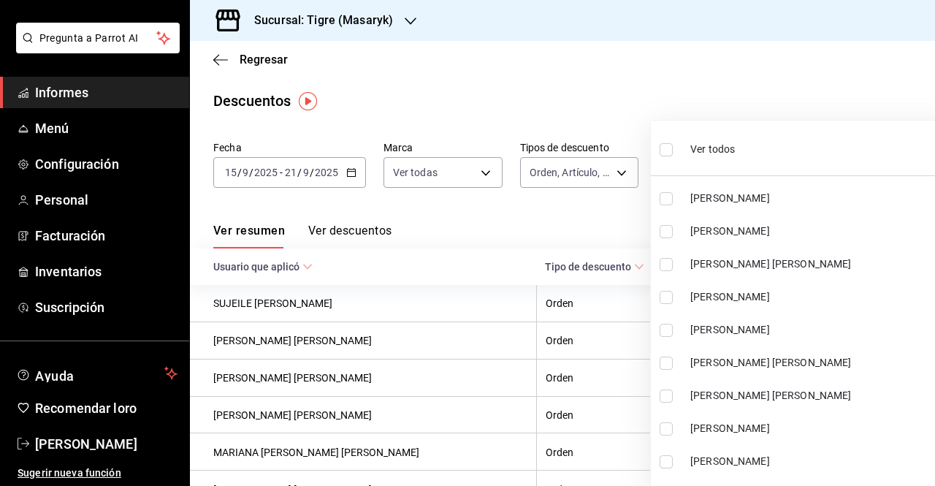
checkbox input "true"
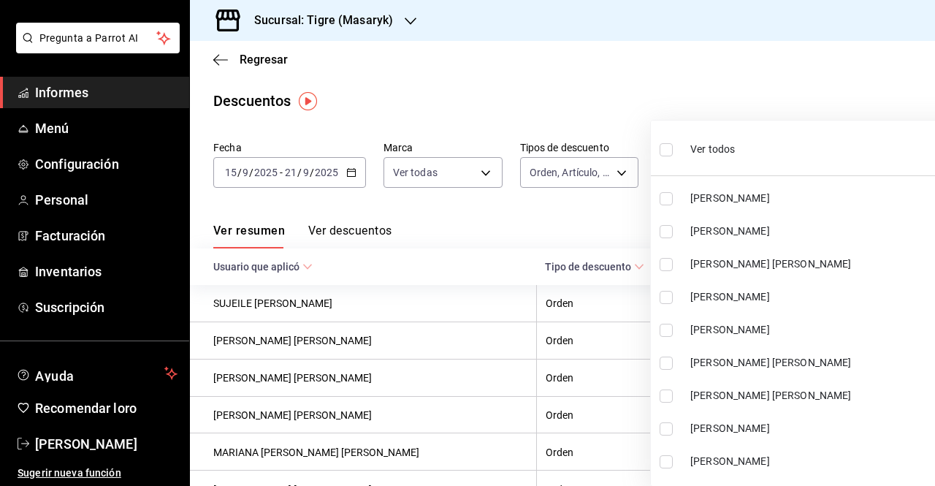
checkbox input "true"
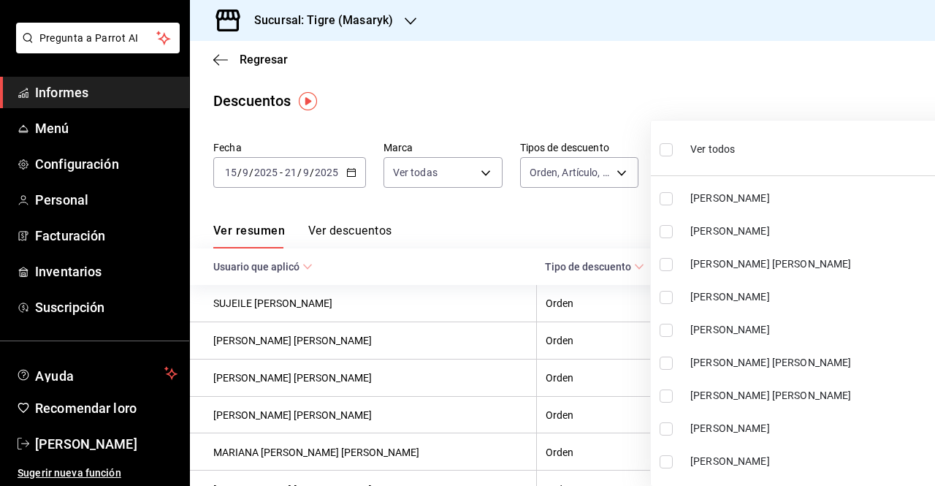
checkbox input "true"
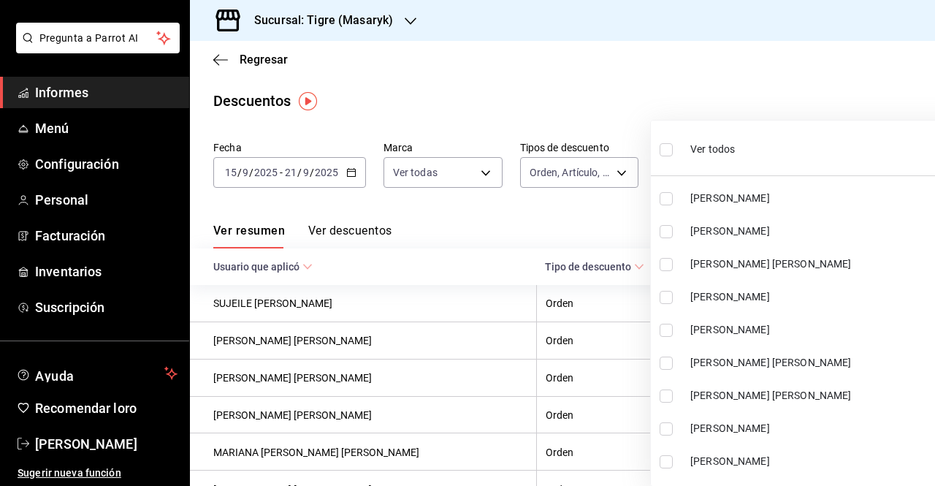
checkbox input "true"
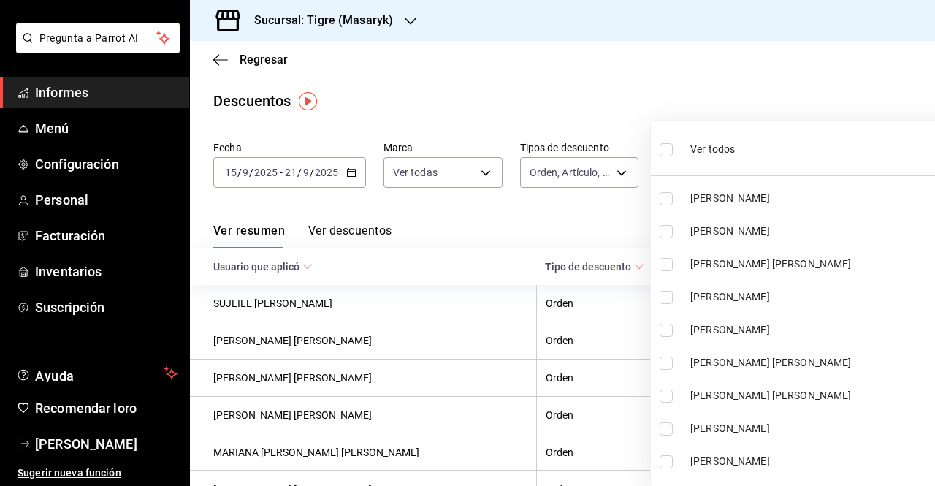
checkbox input "true"
click at [768, 88] on div at bounding box center [467, 243] width 935 height 486
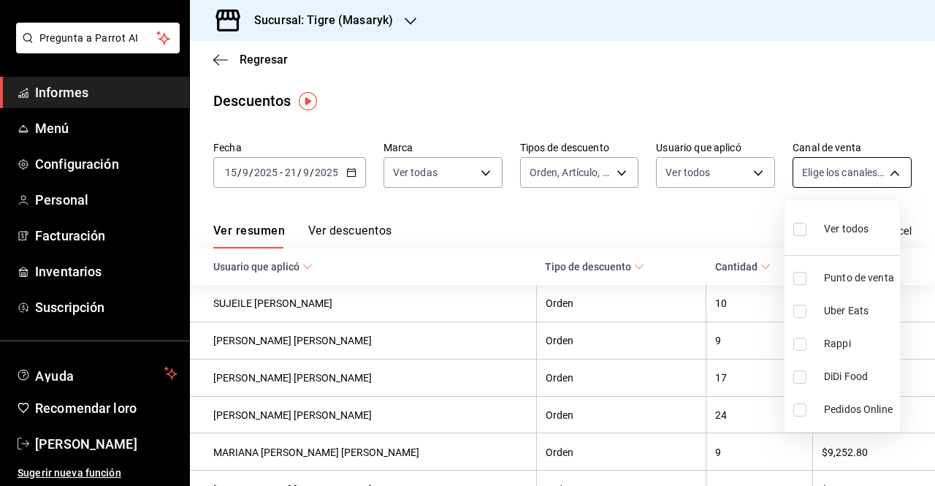
click at [863, 175] on body "Pregunta a Parrot AI Informes Menú Configuración Personal Facturación Inventari…" at bounding box center [467, 243] width 935 height 486
click at [797, 227] on input "checkbox" at bounding box center [799, 229] width 13 height 13
click at [452, 214] on div at bounding box center [467, 243] width 935 height 486
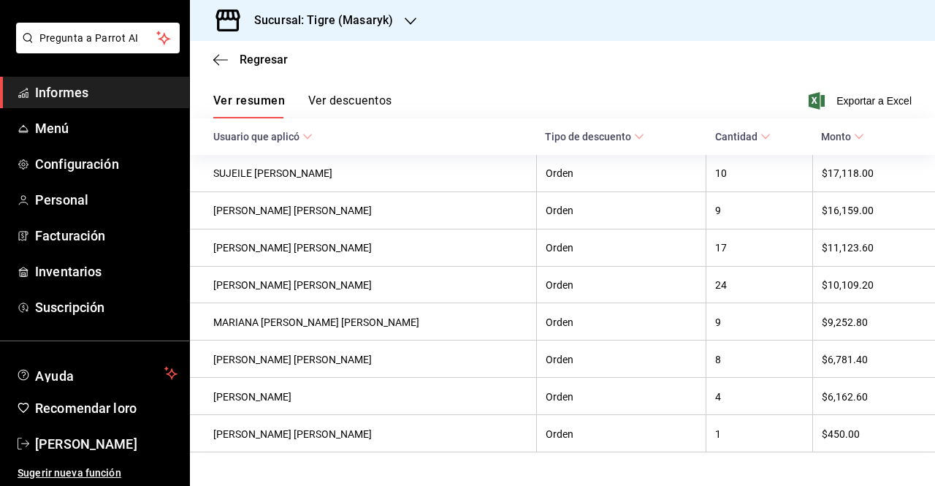
scroll to position [131, 0]
click at [353, 99] on font "Ver descuentos" at bounding box center [349, 100] width 83 height 14
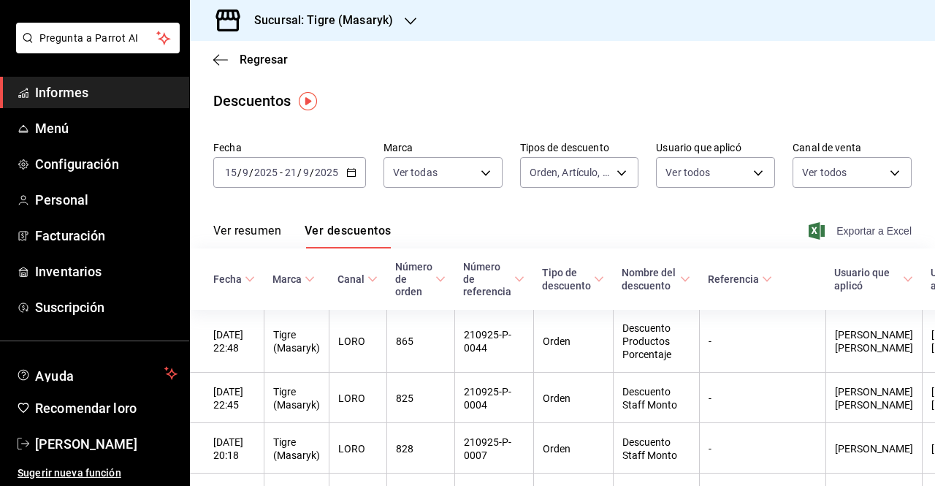
click at [844, 229] on font "Exportar a Excel" at bounding box center [873, 231] width 75 height 12
click at [250, 232] on font "Ver resumen" at bounding box center [247, 230] width 68 height 14
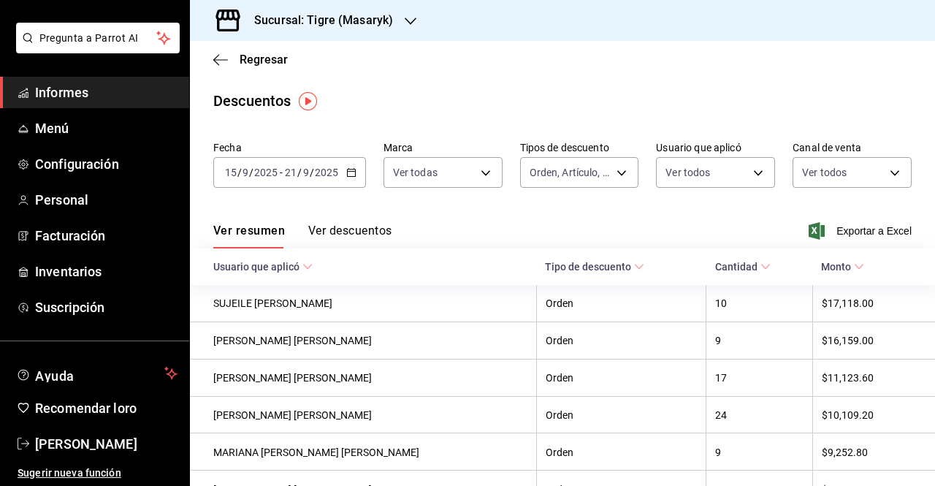
click at [336, 234] on font "Ver descuentos" at bounding box center [349, 230] width 83 height 14
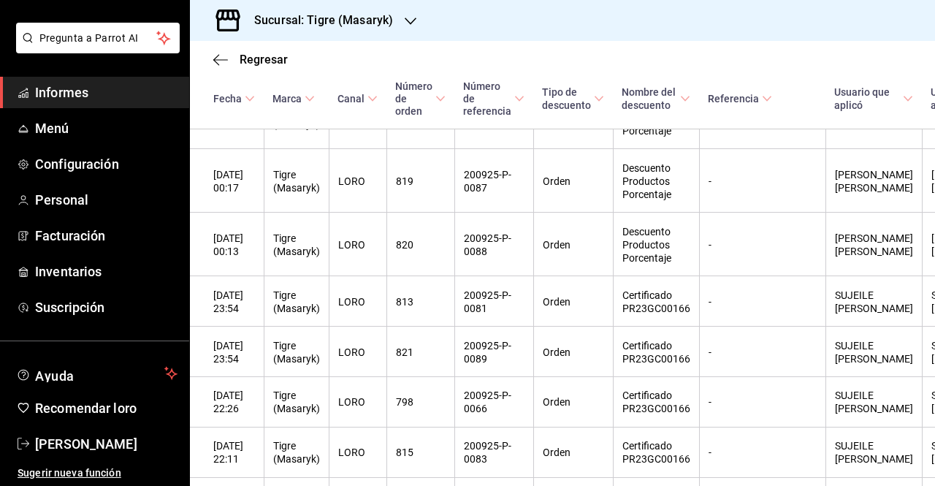
scroll to position [1015, 0]
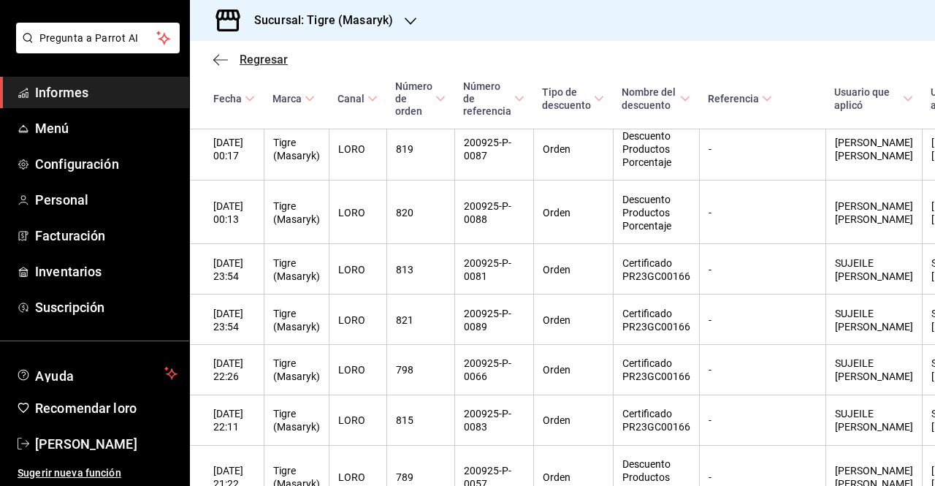
click at [223, 60] on icon "button" at bounding box center [220, 59] width 15 height 13
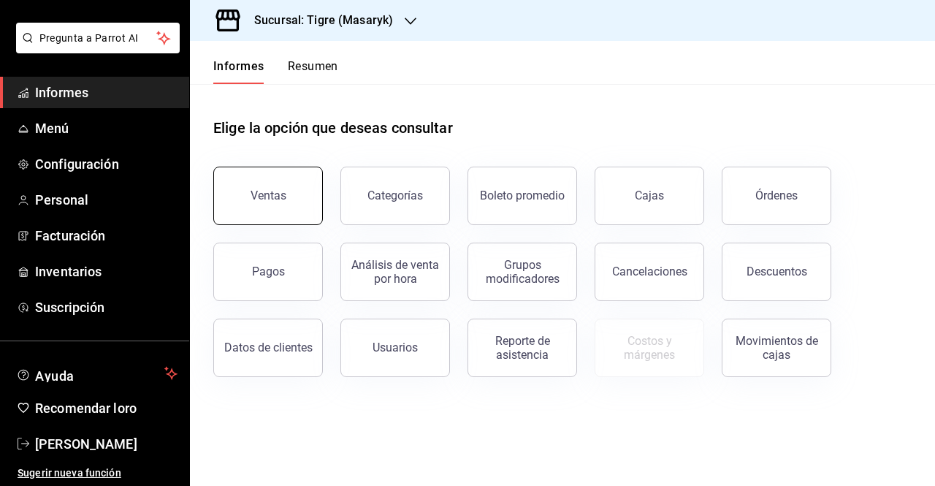
click at [284, 187] on button "Ventas" at bounding box center [268, 195] width 110 height 58
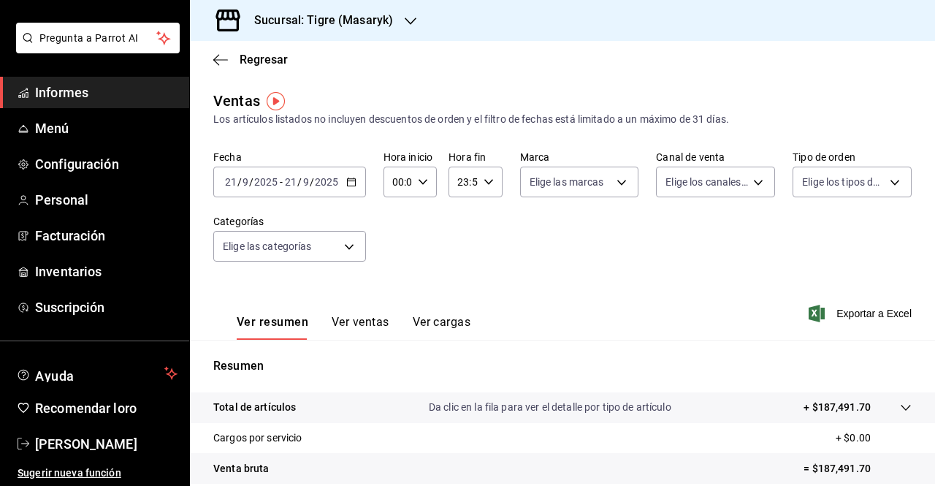
click at [353, 177] on icon "button" at bounding box center [351, 182] width 10 height 10
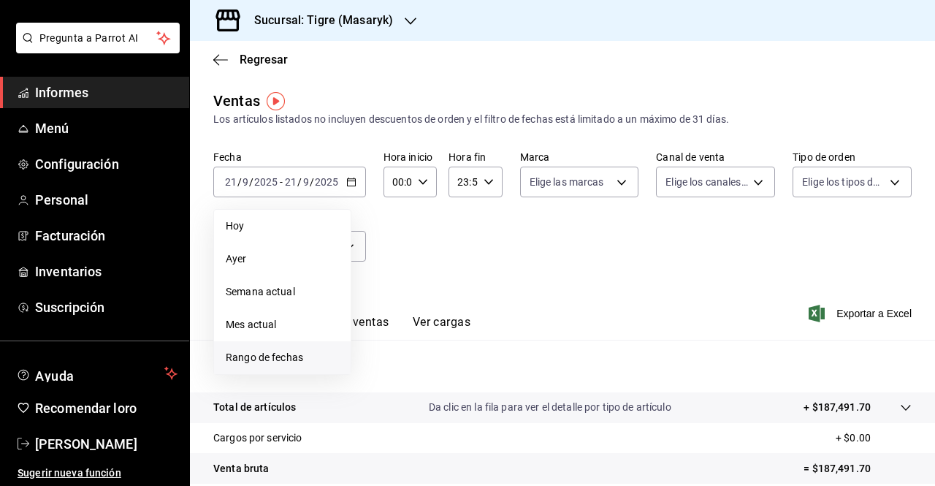
click at [257, 353] on font "Rango de fechas" at bounding box center [264, 357] width 77 height 12
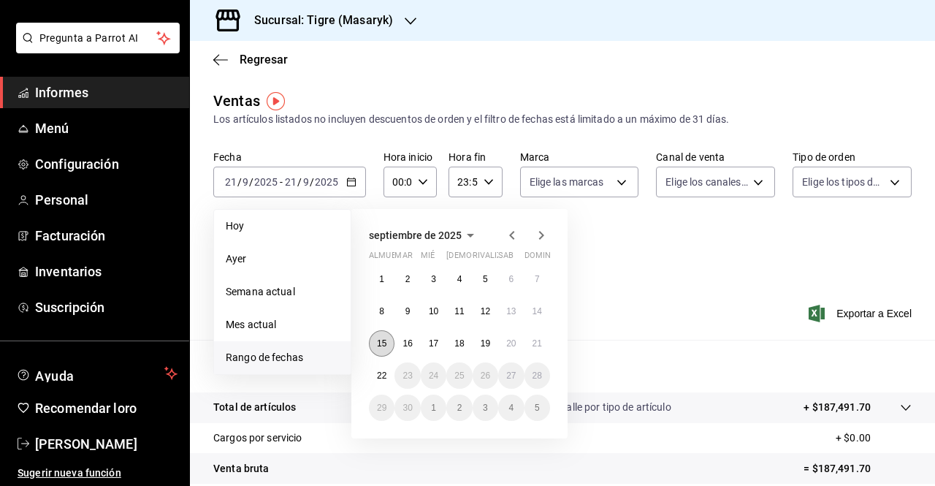
click at [384, 347] on font "15" at bounding box center [381, 343] width 9 height 10
click at [540, 340] on font "21" at bounding box center [536, 343] width 9 height 10
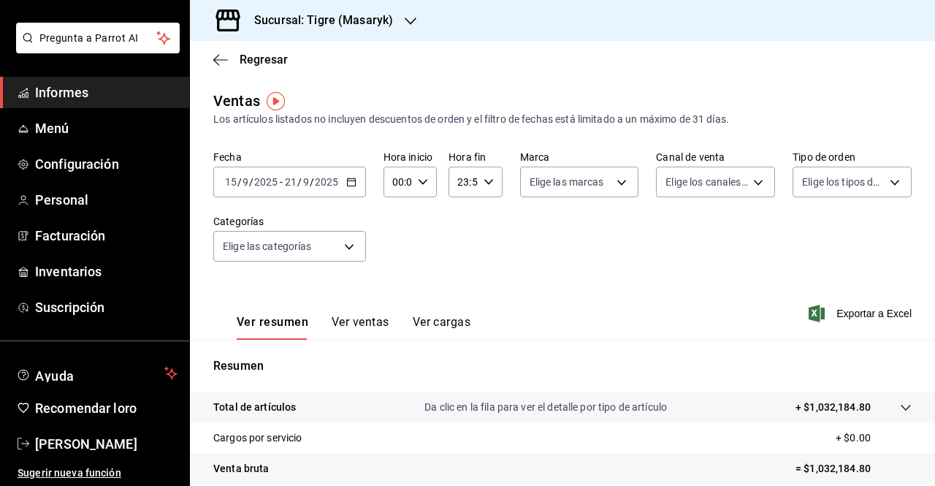
click at [421, 181] on icon "button" at bounding box center [423, 182] width 10 height 10
click at [396, 265] on font "05" at bounding box center [395, 263] width 12 height 12
click at [479, 189] on div at bounding box center [467, 243] width 935 height 486
click at [483, 186] on icon "button" at bounding box center [488, 182] width 10 height 10
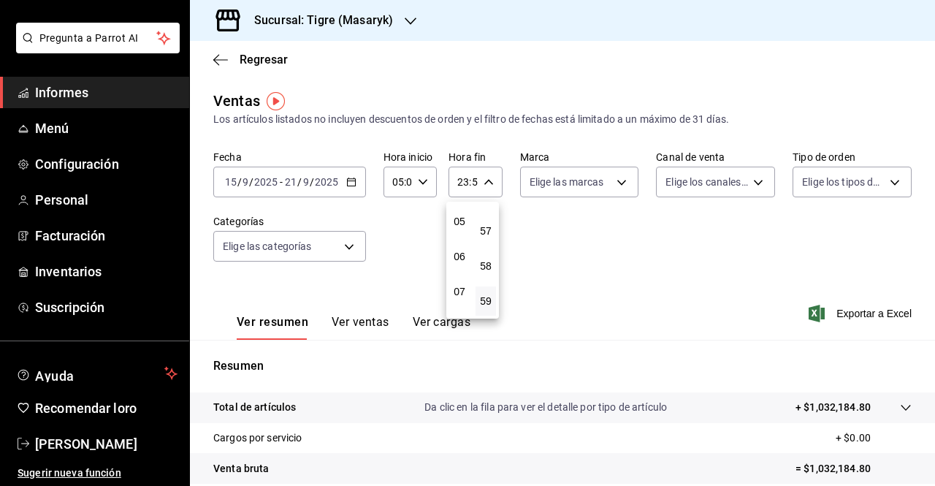
scroll to position [163, 0]
click at [454, 229] on font "05" at bounding box center [459, 232] width 12 height 12
click at [486, 213] on font "00" at bounding box center [486, 219] width 12 height 12
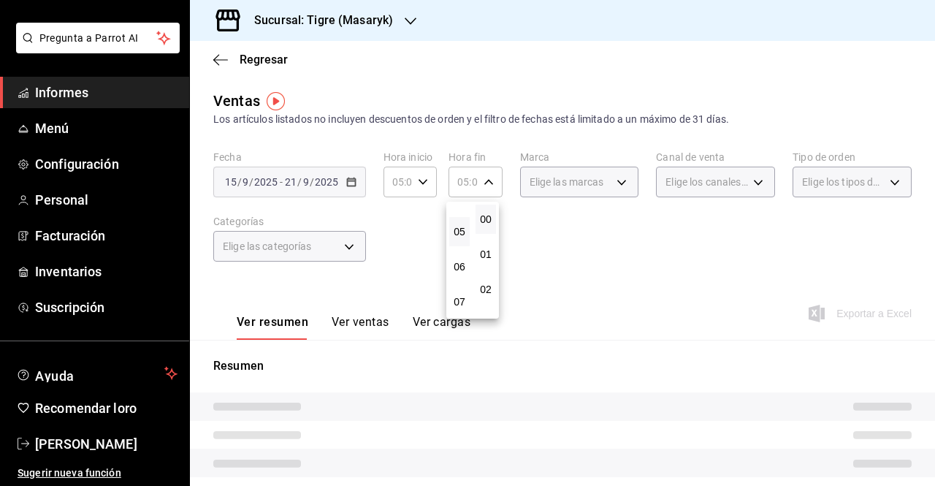
click at [608, 173] on div at bounding box center [467, 243] width 935 height 486
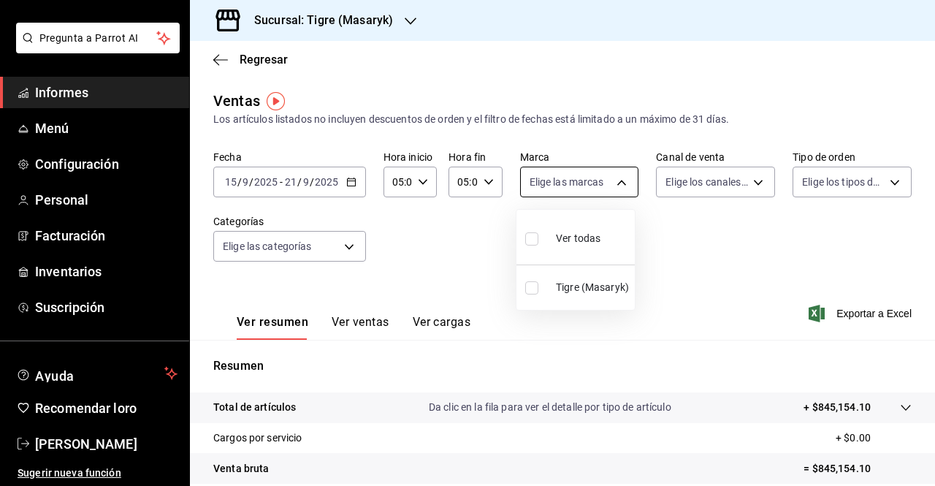
click at [564, 188] on body "Pregunta a Parrot AI Informes Menú Configuración Personal Facturación Inventari…" at bounding box center [467, 243] width 935 height 486
click at [575, 245] on span "Ver todas" at bounding box center [578, 238] width 45 height 15
click at [689, 185] on div at bounding box center [467, 243] width 935 height 486
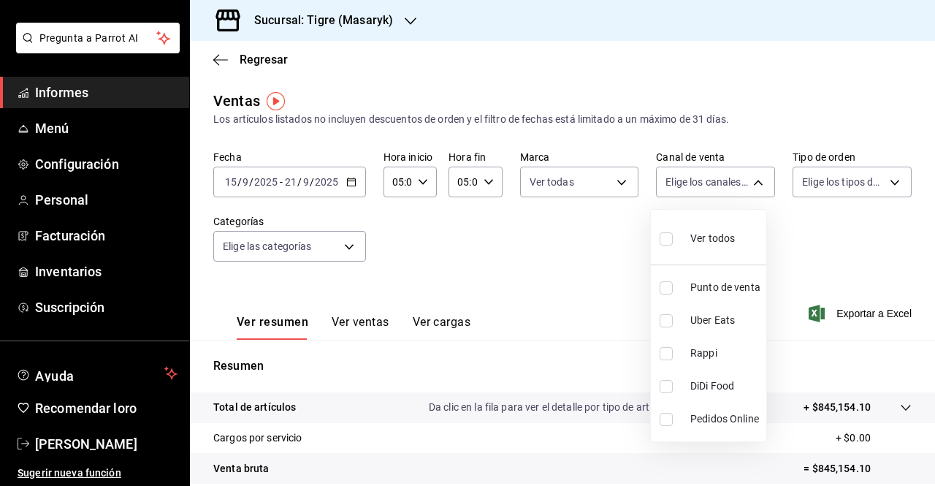
click at [689, 185] on body "Pregunta a Parrot AI Informes Menú Configuración Personal Facturación Inventari…" at bounding box center [467, 243] width 935 height 486
click at [705, 237] on font "Ver todos" at bounding box center [712, 238] width 45 height 12
click at [849, 179] on div at bounding box center [467, 243] width 935 height 486
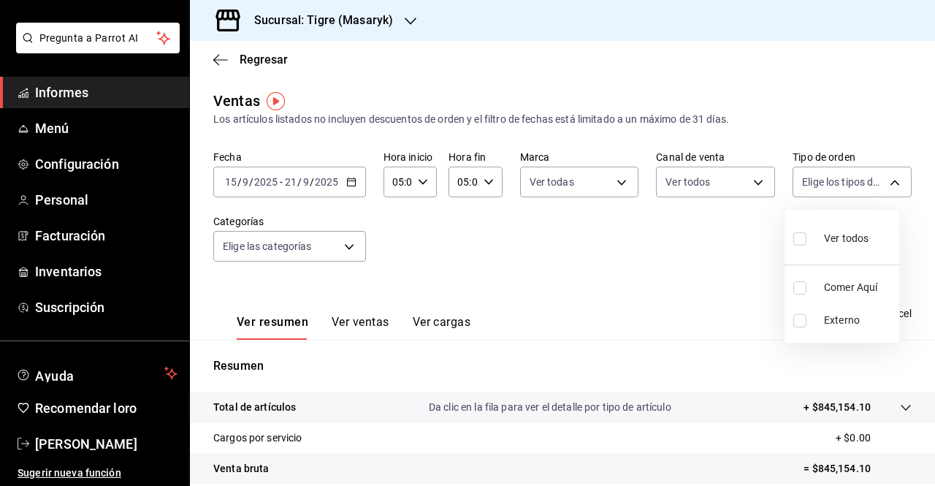
click at [849, 179] on body "Pregunta a Parrot AI Informes Menú Configuración Personal Facturación Inventari…" at bounding box center [467, 243] width 935 height 486
click at [836, 233] on font "Ver todos" at bounding box center [846, 238] width 45 height 12
click at [336, 237] on div at bounding box center [467, 243] width 935 height 486
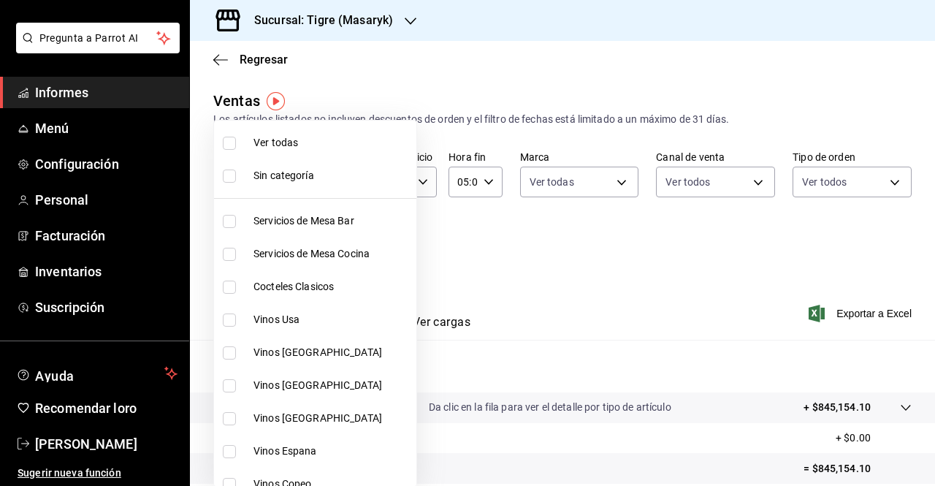
click at [350, 246] on body "Pregunta a Parrot AI Informes Menú Configuración Personal Facturación Inventari…" at bounding box center [467, 243] width 935 height 486
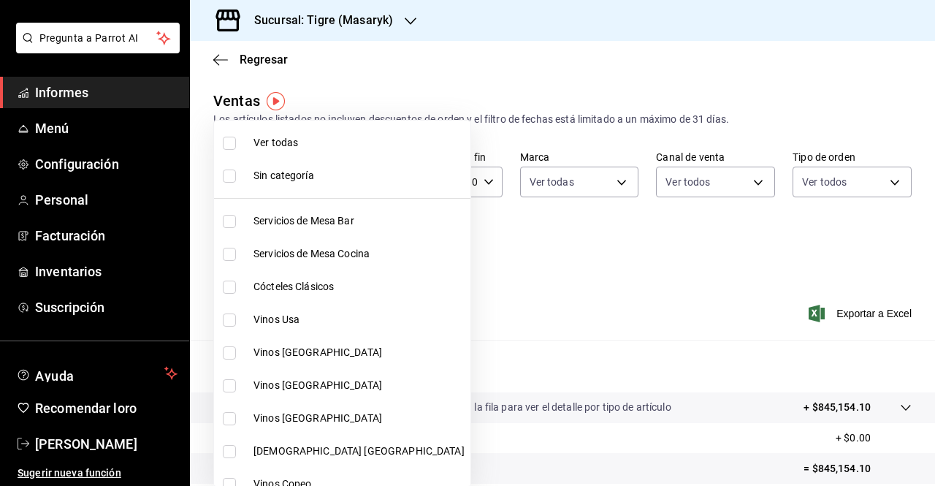
click at [229, 138] on input "checkbox" at bounding box center [229, 143] width 13 height 13
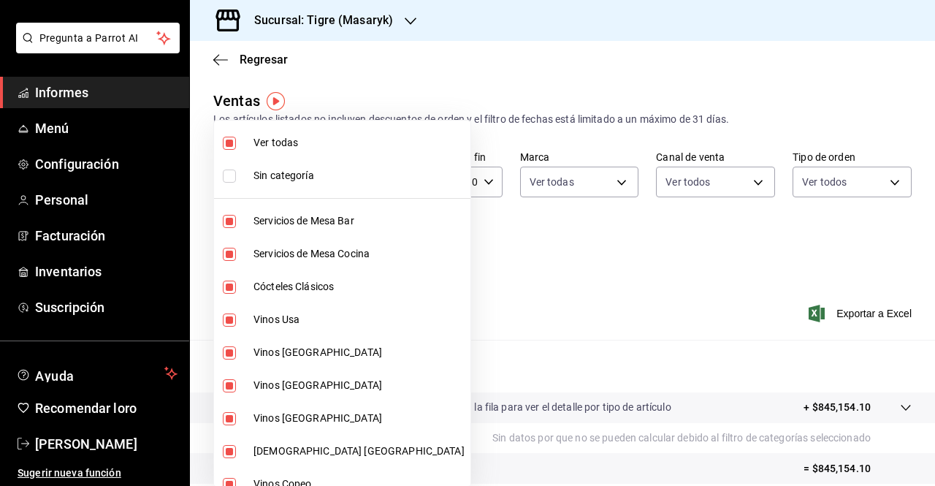
click at [572, 270] on div at bounding box center [467, 243] width 935 height 486
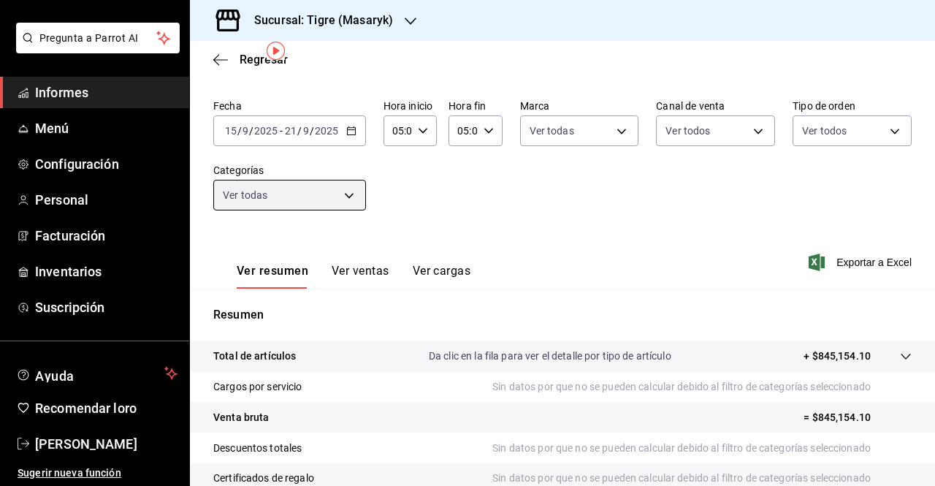
scroll to position [48, 0]
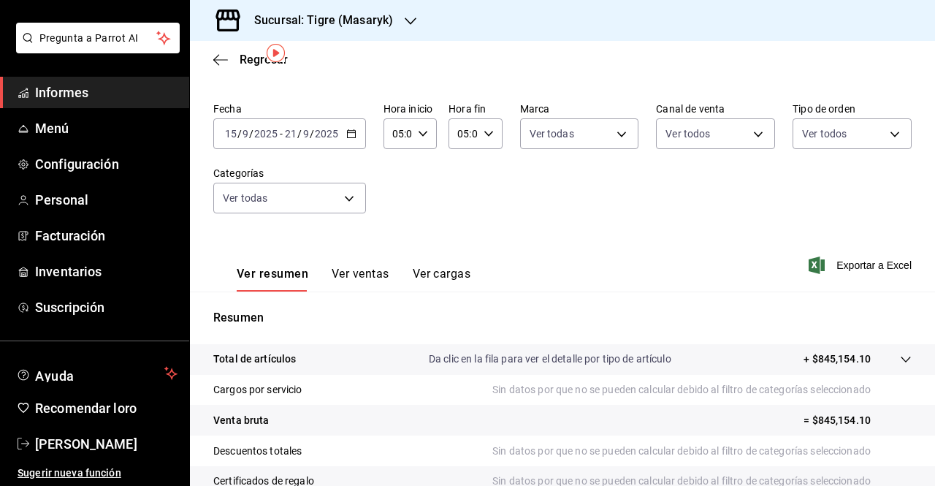
click at [495, 196] on div "Fecha [DATE] [DATE] - [DATE] [DATE] Hora inicio 05:00 Hora inicio Hora fin 05:0…" at bounding box center [562, 166] width 698 height 129
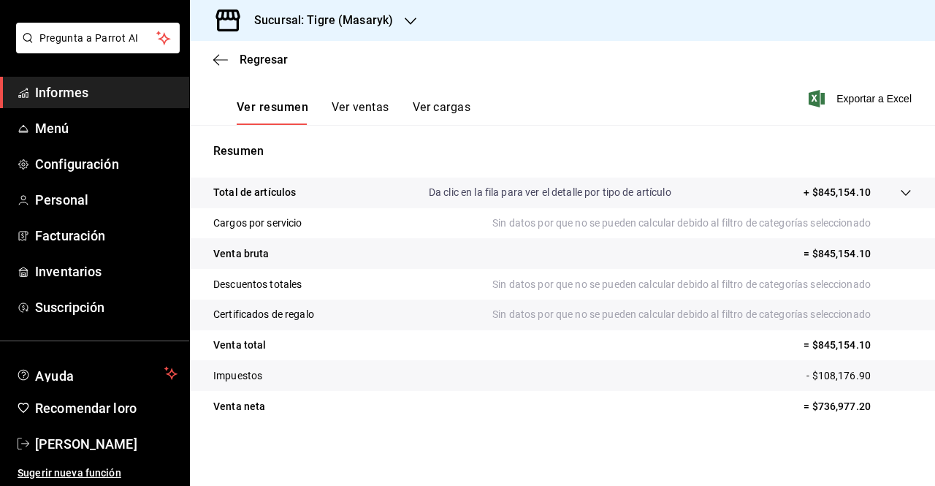
scroll to position [215, 0]
